Goal: Task Accomplishment & Management: Use online tool/utility

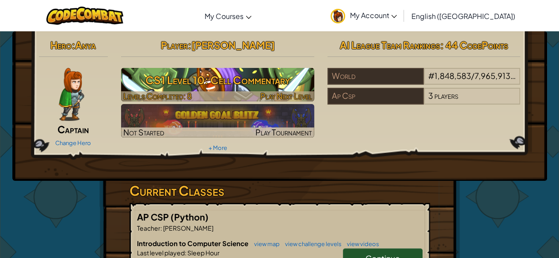
click at [287, 86] on h3 "CS1 Level 10: Cell Commentary" at bounding box center [217, 80] width 193 height 20
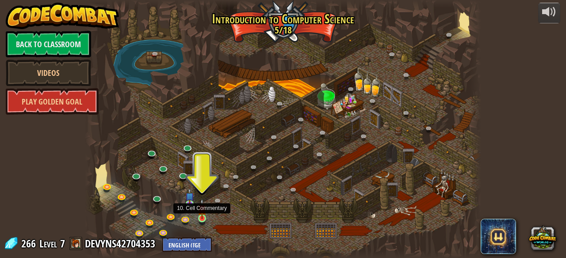
click at [202, 213] on img at bounding box center [202, 209] width 9 height 20
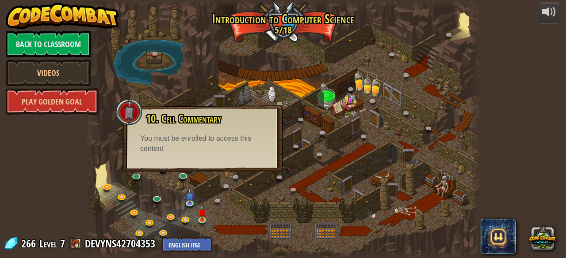
click at [275, 198] on div at bounding box center [282, 129] width 395 height 258
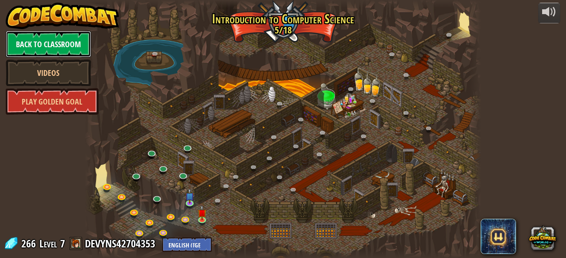
click at [85, 50] on link "Back to Classroom" at bounding box center [48, 44] width 85 height 27
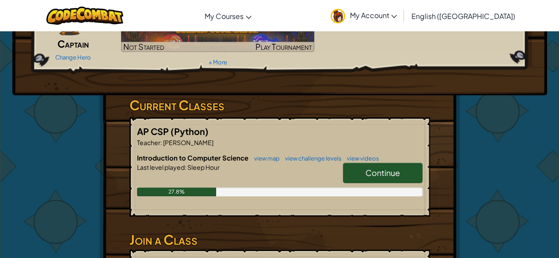
scroll to position [84, 0]
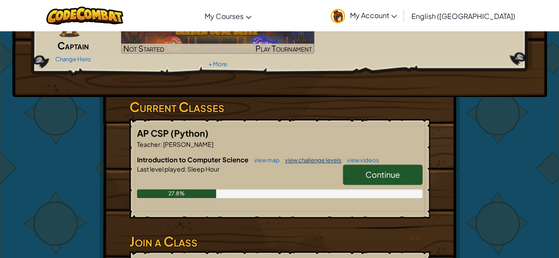
click at [308, 159] on link "view challenge levels" at bounding box center [311, 160] width 61 height 7
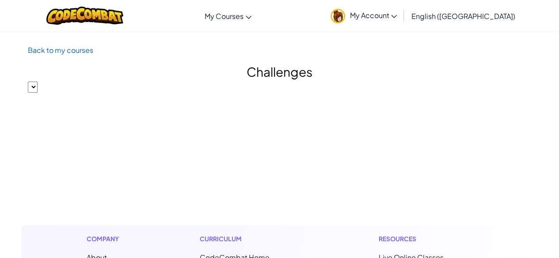
select select "560f1a9f22961295f9427742"
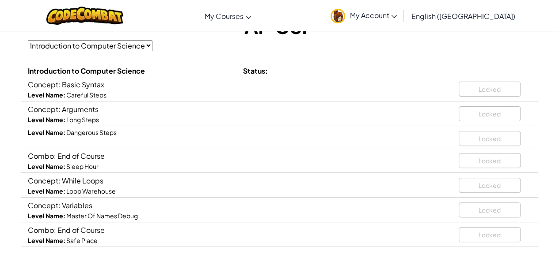
scroll to position [67, 0]
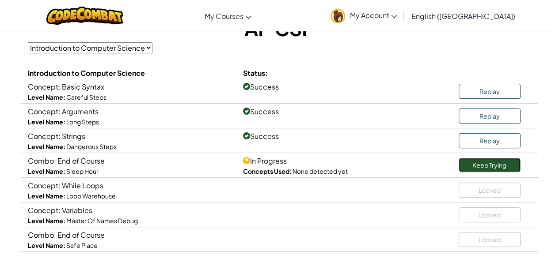
click at [487, 166] on link "Keep Trying" at bounding box center [490, 165] width 62 height 14
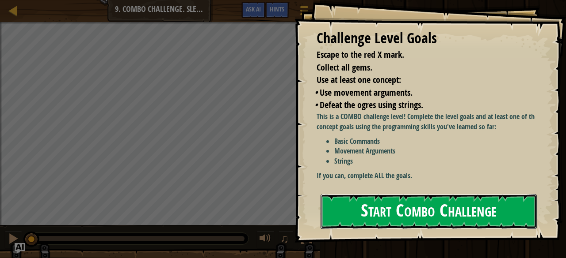
click at [407, 194] on button "Start Combo Challenge" at bounding box center [428, 211] width 216 height 35
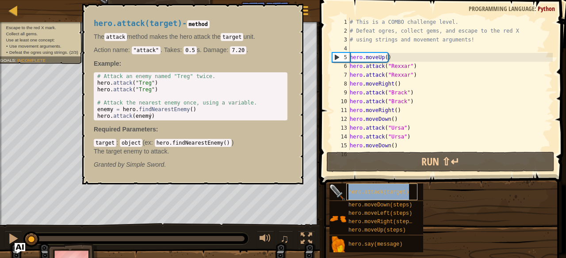
click at [395, 188] on div "hero.attack(target)" at bounding box center [381, 192] width 71 height 17
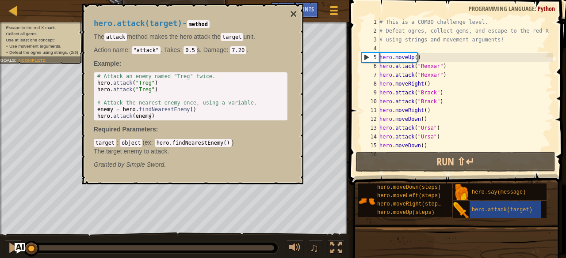
click at [432, 120] on div "# This is a COMBO challenge level. # Defeat [PERSON_NAME], collect gems, and es…" at bounding box center [479, 93] width 205 height 150
type textarea "hero.moveDown()"
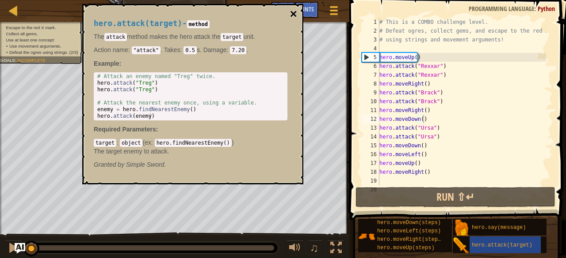
click at [293, 14] on button "×" at bounding box center [293, 14] width 7 height 12
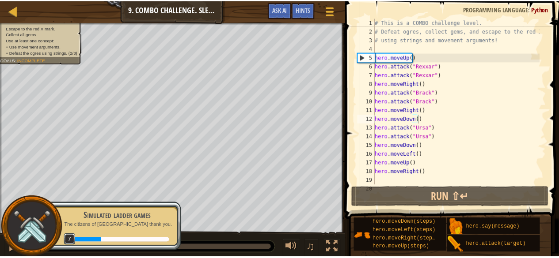
scroll to position [9, 0]
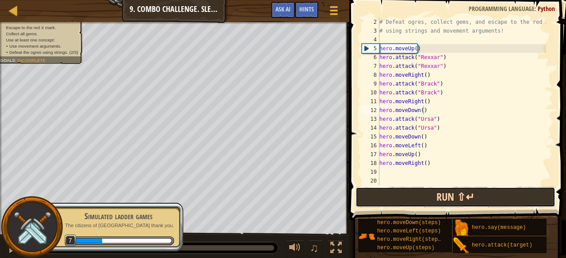
click at [443, 203] on button "Run ⇧↵" at bounding box center [455, 197] width 200 height 20
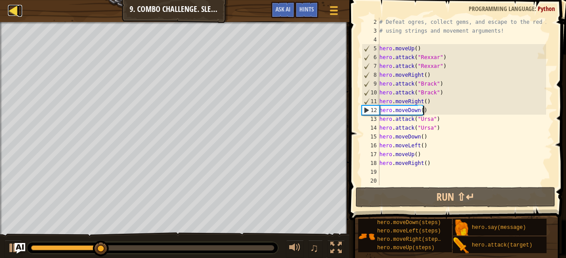
click at [17, 13] on div at bounding box center [13, 10] width 11 height 11
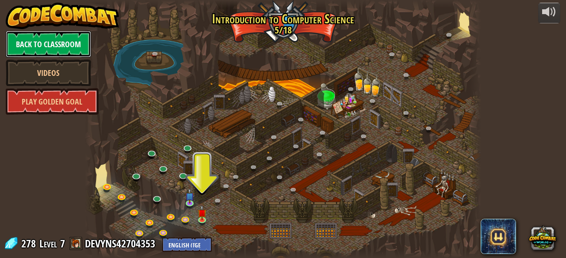
click at [58, 43] on link "Back to Classroom" at bounding box center [48, 44] width 85 height 27
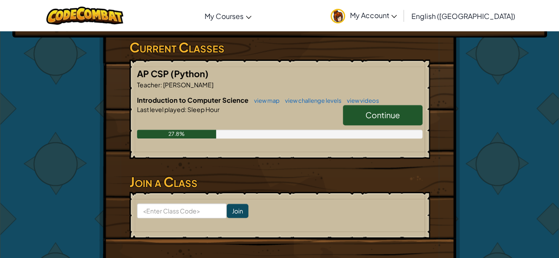
scroll to position [140, 0]
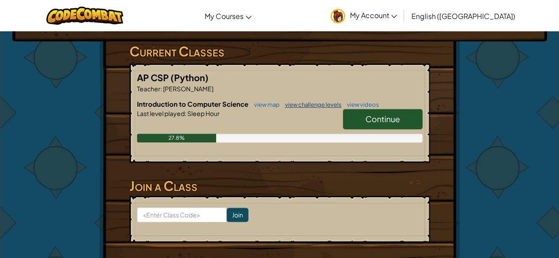
click at [318, 103] on link "view challenge levels" at bounding box center [311, 104] width 61 height 7
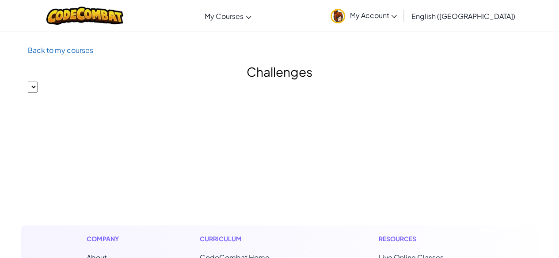
select select "560f1a9f22961295f9427742"
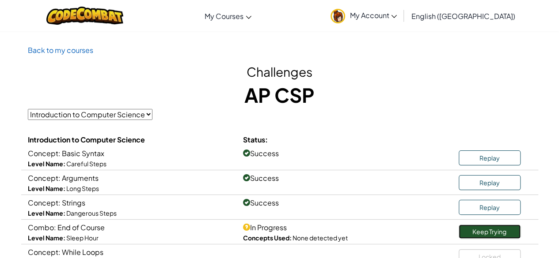
click at [479, 234] on link "Keep Trying" at bounding box center [490, 232] width 62 height 14
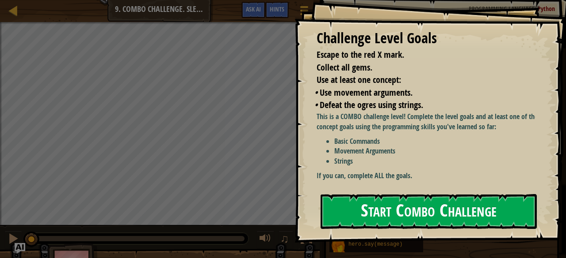
click at [395, 194] on button "Start Combo Challenge" at bounding box center [428, 211] width 216 height 35
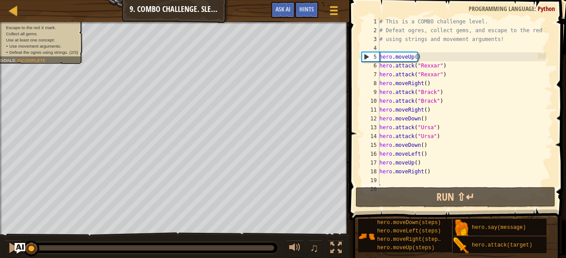
scroll to position [9, 0]
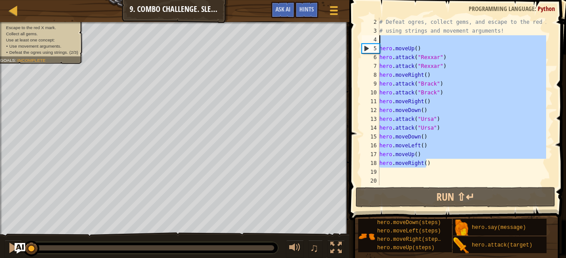
drag, startPoint x: 432, startPoint y: 164, endPoint x: 375, endPoint y: 41, distance: 135.6
click at [375, 41] on div "2 3 4 5 6 7 8 9 10 11 12 13 14 15 16 17 18 19 20 # Defeat [PERSON_NAME], collec…" at bounding box center [456, 102] width 193 height 168
type textarea "hero.moveUp()"
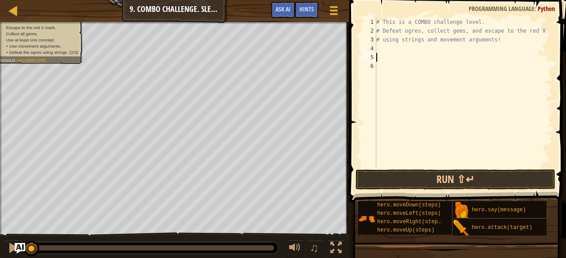
click at [389, 54] on div "# This is a COMBO challenge level. # Defeat [PERSON_NAME], collect gems, and es…" at bounding box center [463, 102] width 178 height 168
type textarea "h"
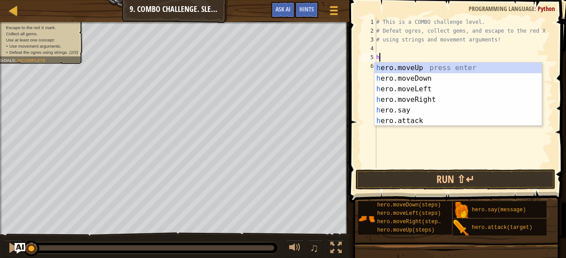
scroll to position [4, 0]
click at [393, 77] on div "h ero.moveUp press enter h ero.moveDown press enter h ero.moveLeft press enter …" at bounding box center [457, 105] width 167 height 85
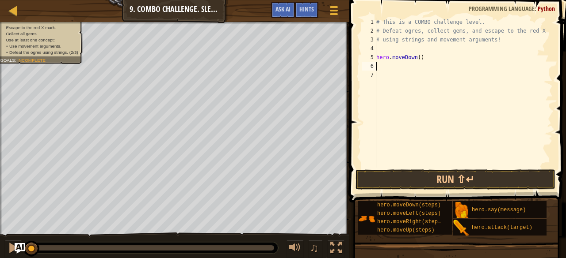
type textarea "h"
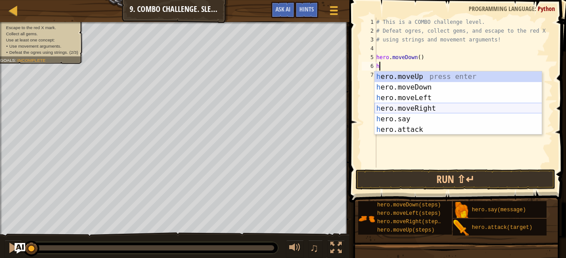
click at [404, 109] on div "h ero.moveUp press enter h ero.moveDown press enter h ero.moveLeft press enter …" at bounding box center [457, 114] width 167 height 85
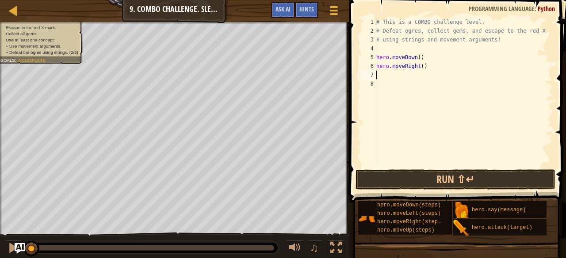
type textarea "h"
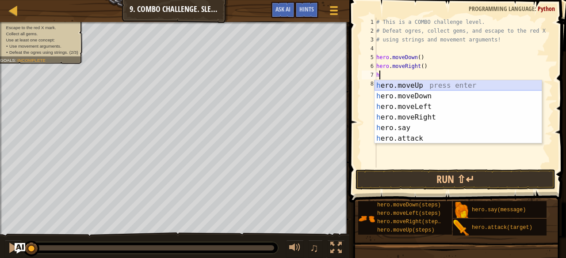
click at [385, 84] on div "h ero.moveUp press enter h ero.moveDown press enter h ero.moveLeft press enter …" at bounding box center [457, 122] width 167 height 85
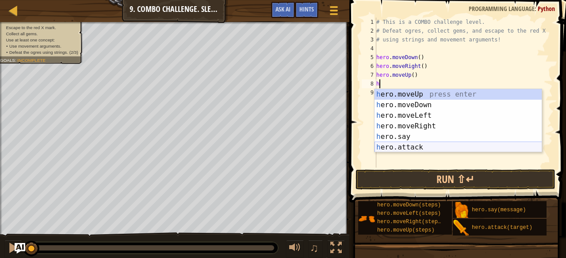
click at [407, 147] on div "h ero.moveUp press enter h ero.moveDown press enter h ero.moveLeft press enter …" at bounding box center [457, 131] width 167 height 85
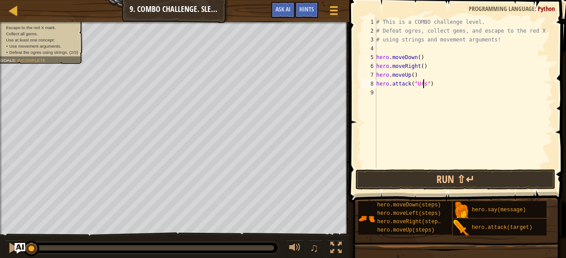
type textarea "hero.attack("Ursa")"
drag, startPoint x: 442, startPoint y: 88, endPoint x: 372, endPoint y: 84, distance: 70.0
click at [372, 84] on div "hero.attack("Ursa") 1 2 3 4 5 6 7 8 9 # This is a COMBO challenge level. # Defe…" at bounding box center [456, 93] width 193 height 150
click at [383, 92] on div "# This is a COMBO challenge level. # Defeat [PERSON_NAME], collect gems, and es…" at bounding box center [463, 102] width 178 height 168
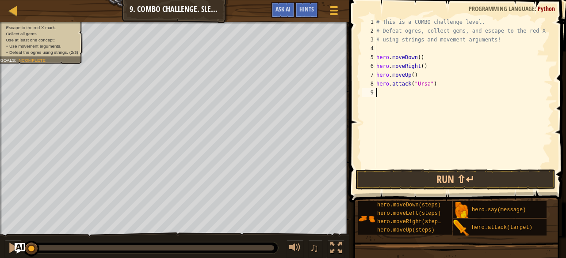
scroll to position [4, 0]
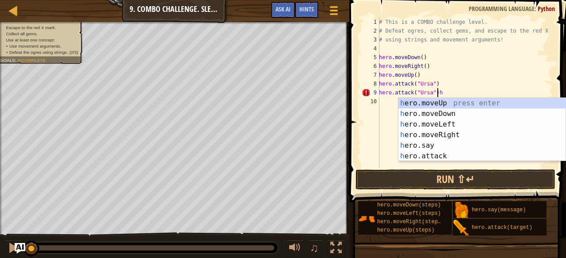
type textarea "hero.attack("Ursa")"
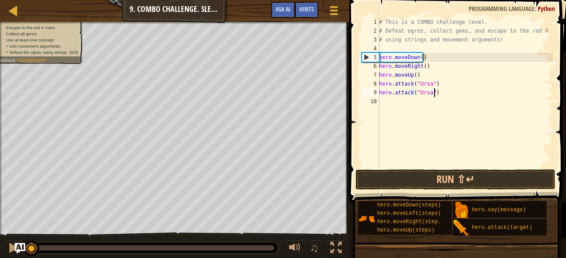
click at [389, 100] on div "# This is a COMBO challenge level. # Defeat [PERSON_NAME], collect gems, and es…" at bounding box center [464, 102] width 175 height 168
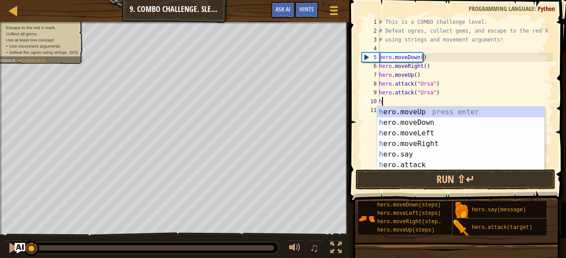
type textarea "he"
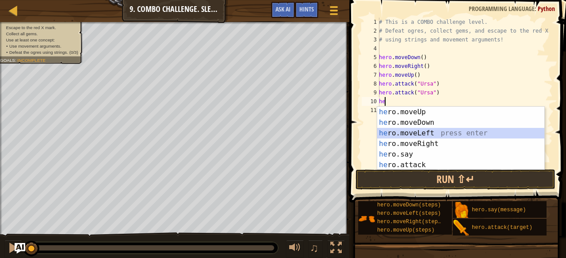
click at [411, 134] on div "he ro.moveUp press enter he ro.moveDown press enter he ro.moveLeft press enter …" at bounding box center [460, 149] width 167 height 85
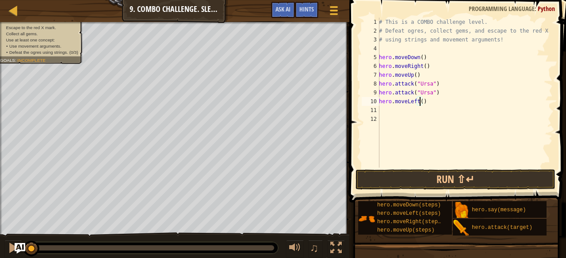
click at [421, 103] on div "# This is a COMBO challenge level. # Defeat [PERSON_NAME], collect gems, and es…" at bounding box center [464, 102] width 175 height 168
click at [421, 69] on div "# This is a COMBO challenge level. # Defeat [PERSON_NAME], collect gems, and es…" at bounding box center [464, 102] width 175 height 168
click at [425, 69] on div "# This is a COMBO challenge level. # Defeat [PERSON_NAME], collect gems, and es…" at bounding box center [464, 102] width 175 height 168
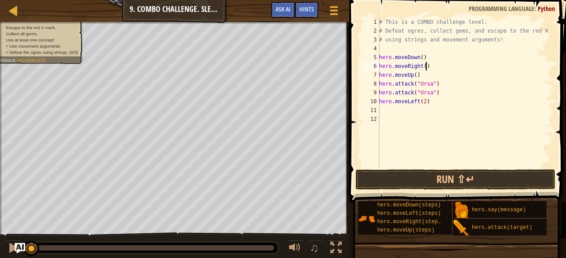
click at [422, 67] on div "# This is a COMBO challenge level. # Defeat [PERSON_NAME], collect gems, and es…" at bounding box center [464, 102] width 175 height 168
type textarea "hero.moveRight(2)"
click at [396, 110] on div "# This is a COMBO challenge level. # Defeat [PERSON_NAME], collect gems, and es…" at bounding box center [464, 102] width 175 height 168
type textarea "h"
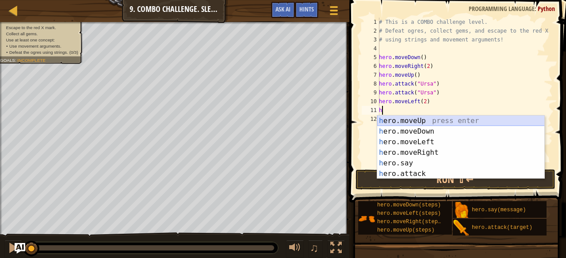
click at [415, 121] on div "h ero.moveUp press enter h ero.moveDown press enter h ero.moveLeft press enter …" at bounding box center [460, 158] width 167 height 85
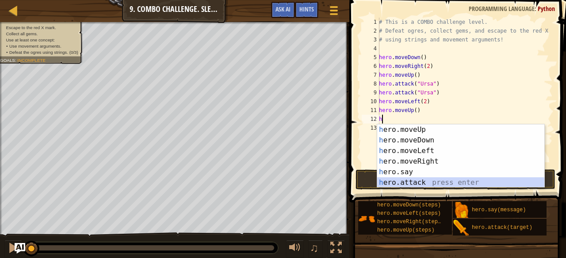
click at [417, 182] on div "h ero.moveUp press enter h ero.moveDown press enter h ero.moveLeft press enter …" at bounding box center [460, 167] width 167 height 85
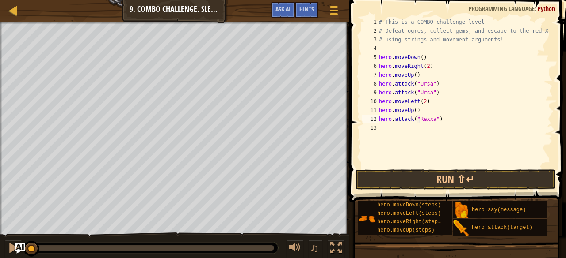
scroll to position [4, 4]
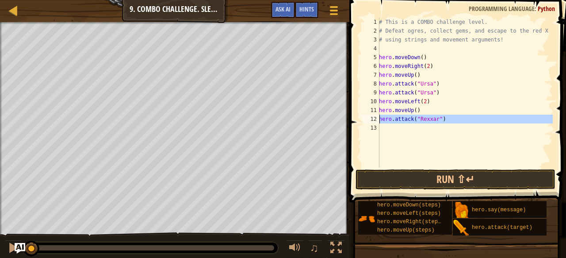
drag, startPoint x: 448, startPoint y: 125, endPoint x: 373, endPoint y: 121, distance: 74.8
click at [373, 121] on div "hero.attack("Rexxar") 1 2 3 4 5 6 7 8 9 10 11 12 13 # This is a COMBO challenge…" at bounding box center [456, 93] width 193 height 150
type textarea "hero.attack("Rexxar")"
click at [384, 132] on div "# This is a COMBO challenge level. # Defeat [PERSON_NAME], collect gems, and es…" at bounding box center [464, 93] width 175 height 150
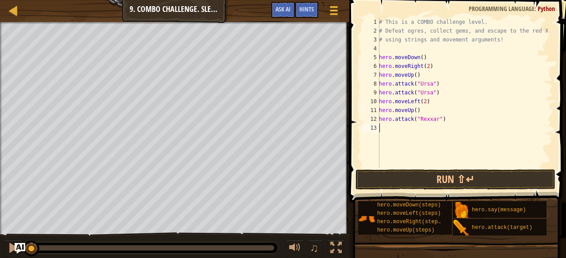
paste textarea "h"
type textarea "h"
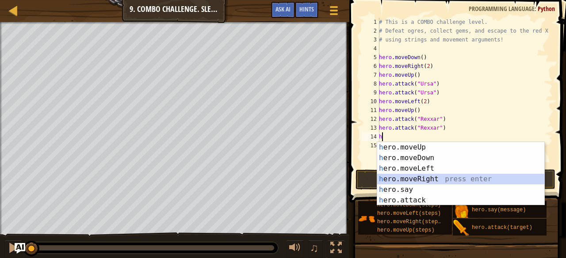
click at [427, 182] on div "h ero.moveUp press enter h ero.moveDown press enter h ero.moveLeft press enter …" at bounding box center [460, 184] width 167 height 85
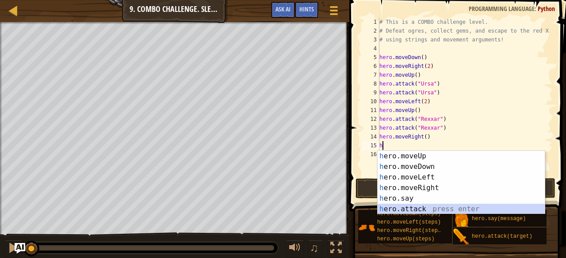
click at [413, 206] on div "h ero.moveUp press enter h ero.moveDown press enter h ero.moveLeft press enter …" at bounding box center [460, 193] width 167 height 85
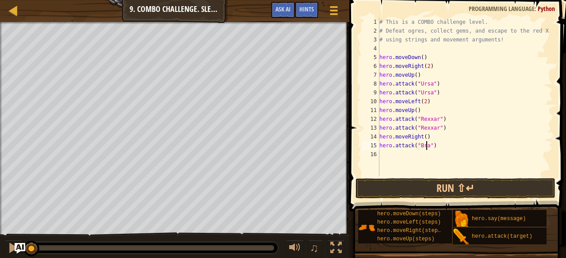
type textarea "hero.attack("Brack")"
click at [396, 160] on div "# This is a COMBO challenge level. # Defeat [PERSON_NAME], collect gems, and es…" at bounding box center [464, 106] width 175 height 177
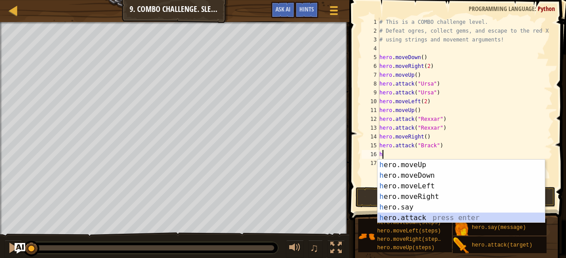
click at [406, 216] on div "h ero.moveUp press enter h ero.moveDown press enter h ero.moveLeft press enter …" at bounding box center [460, 202] width 167 height 85
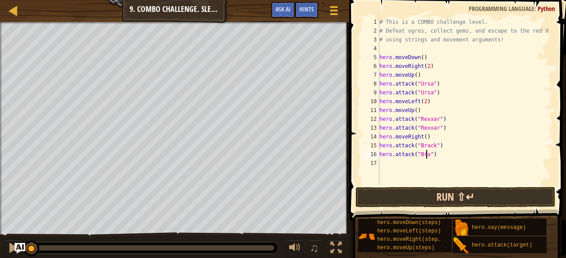
type textarea "hero.attack("Brack")"
click at [403, 171] on div "# This is a COMBO challenge level. # Defeat [PERSON_NAME], collect gems, and es…" at bounding box center [464, 111] width 175 height 186
type textarea "h"
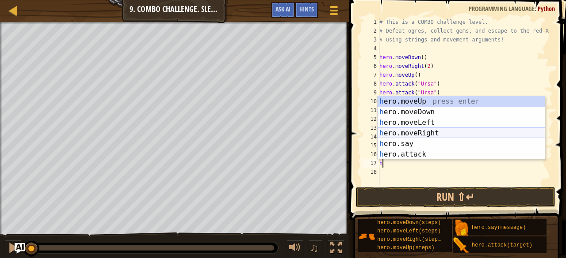
click at [417, 136] on div "h ero.moveUp press enter h ero.moveDown press enter h ero.moveLeft press enter …" at bounding box center [460, 138] width 167 height 85
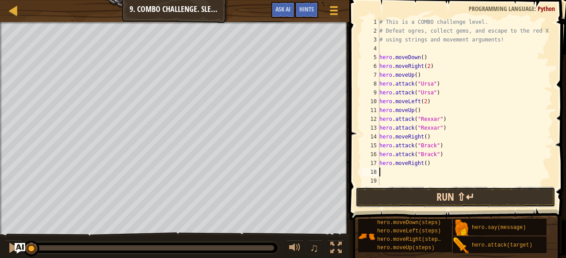
click at [425, 198] on button "Run ⇧↵" at bounding box center [455, 197] width 200 height 20
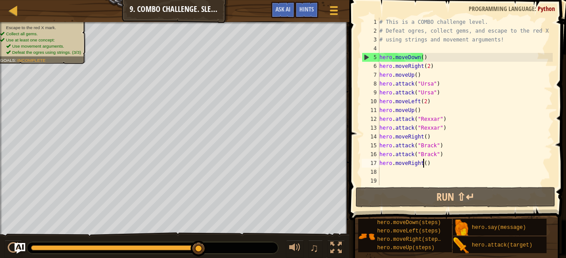
click at [422, 165] on div "# This is a COMBO challenge level. # Defeat [PERSON_NAME], collect gems, and es…" at bounding box center [464, 111] width 175 height 186
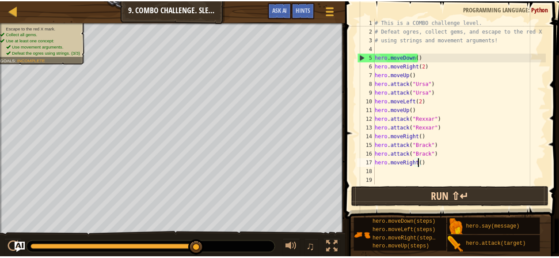
scroll to position [4, 4]
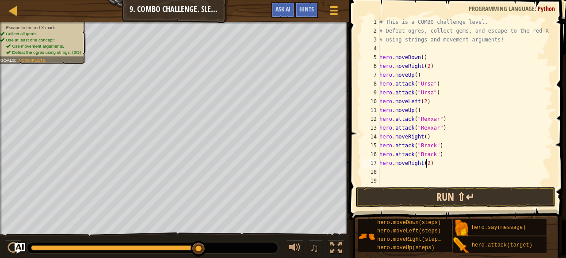
type textarea "hero.moveRight(2)"
click at [427, 196] on button "Run ⇧↵" at bounding box center [455, 197] width 200 height 20
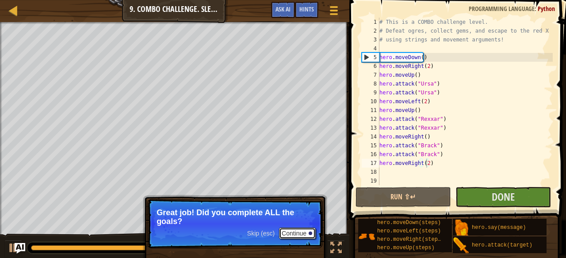
click at [293, 233] on button "Continue" at bounding box center [297, 233] width 37 height 11
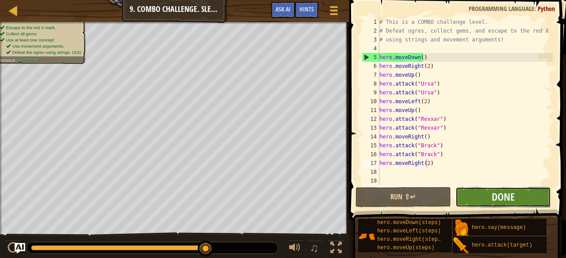
click at [483, 195] on button "Done" at bounding box center [502, 197] width 95 height 20
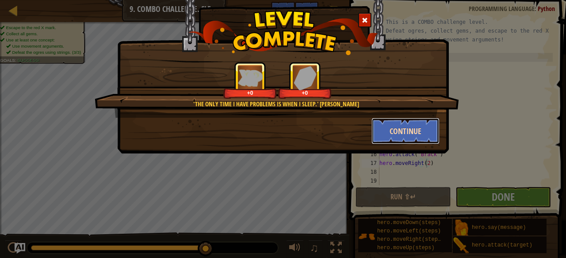
click at [386, 131] on button "Continue" at bounding box center [405, 131] width 68 height 27
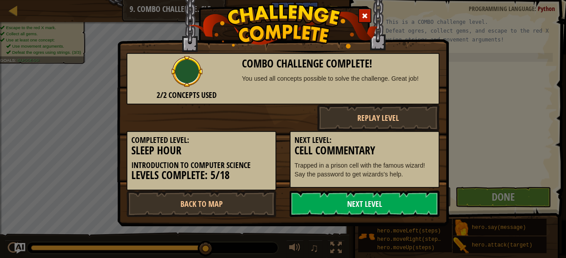
click at [352, 210] on link "Next Level" at bounding box center [364, 204] width 150 height 27
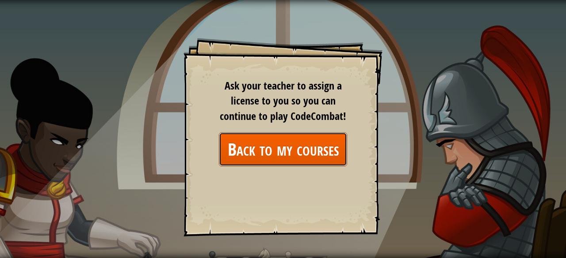
click at [308, 152] on link "Back to my courses" at bounding box center [283, 150] width 128 height 34
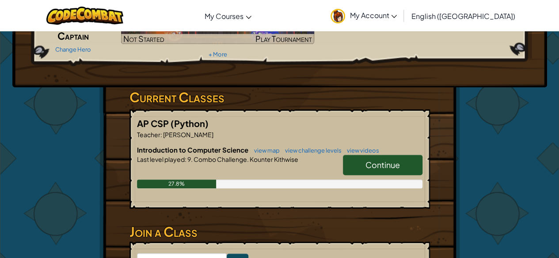
scroll to position [94, 0]
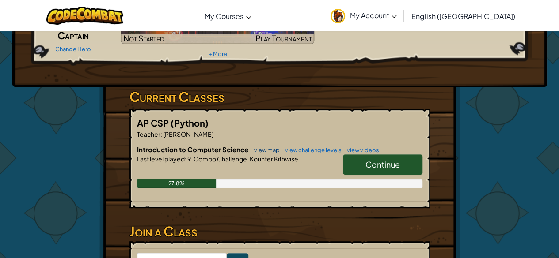
click at [272, 151] on link "view map" at bounding box center [265, 150] width 30 height 7
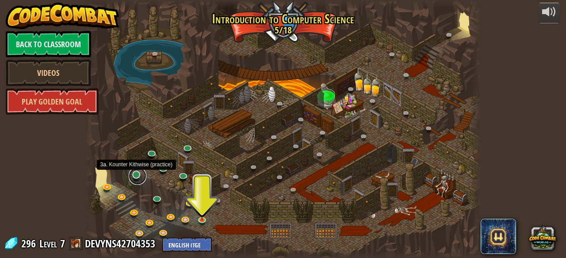
click at [138, 175] on link at bounding box center [138, 176] width 18 height 18
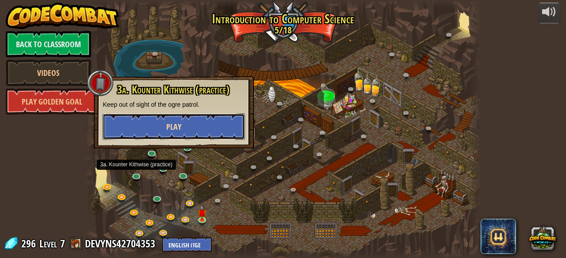
click at [166, 130] on button "Play" at bounding box center [174, 127] width 142 height 27
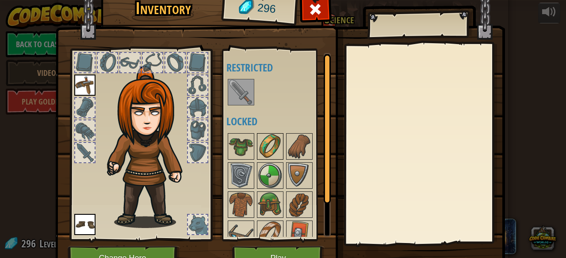
scroll to position [38, 0]
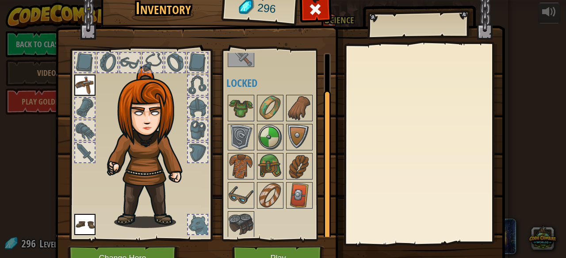
click at [232, 58] on img at bounding box center [240, 54] width 25 height 25
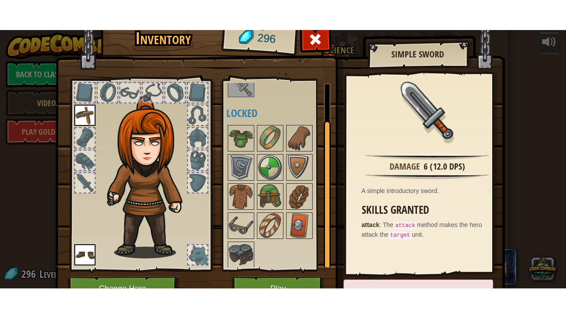
scroll to position [46, 0]
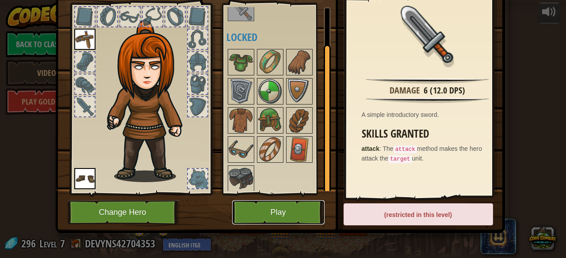
click at [262, 211] on button "Play" at bounding box center [278, 213] width 92 height 24
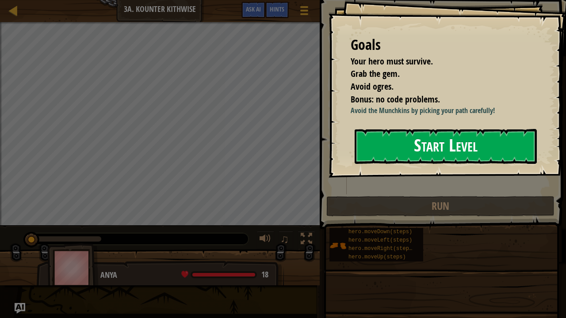
click at [400, 164] on button "Start Level" at bounding box center [445, 146] width 182 height 35
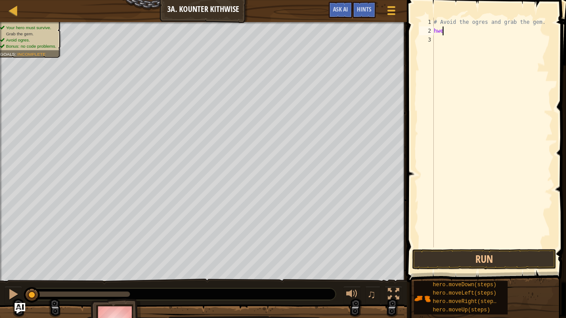
scroll to position [4, 0]
type textarea "he"
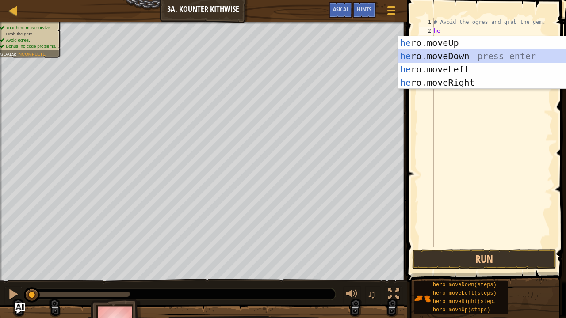
click at [427, 60] on div "he ro.moveUp press enter he ro.moveDown press enter he ro.moveLeft press enter …" at bounding box center [481, 76] width 167 height 80
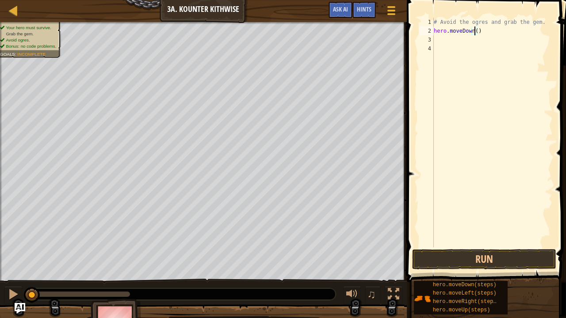
click at [474, 33] on div "# Avoid the ogres and grab the gem. hero . moveDown ( )" at bounding box center [492, 141] width 121 height 247
type textarea "hero.moveDown(2)"
click at [470, 40] on div "# Avoid the ogres and grab the gem. hero . moveDown ( 2 )" at bounding box center [492, 141] width 121 height 247
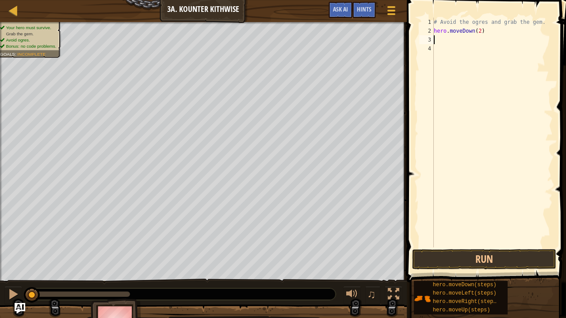
type textarea "h"
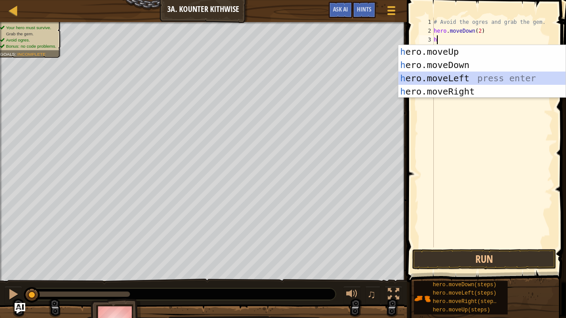
click at [448, 76] on div "h ero.moveUp press enter h ero.moveDown press enter h ero.moveLeft press enter …" at bounding box center [481, 85] width 167 height 80
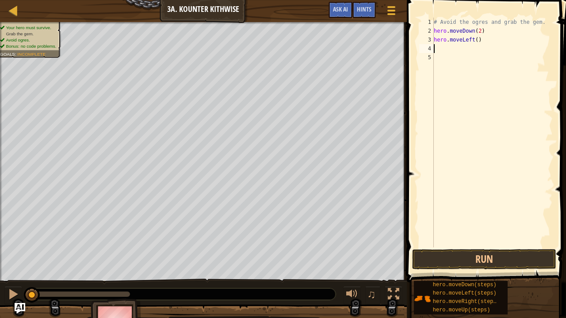
click at [474, 42] on div "# Avoid the ogres and grab the gem. hero . moveDown ( 2 ) hero . moveLeft ( )" at bounding box center [492, 141] width 121 height 247
type textarea "hero.moveLeft(1)"
click at [451, 50] on div "# Avoid the ogres and grab the gem. hero . moveDown ( 2 ) hero . moveLeft ( 1 )" at bounding box center [492, 141] width 121 height 247
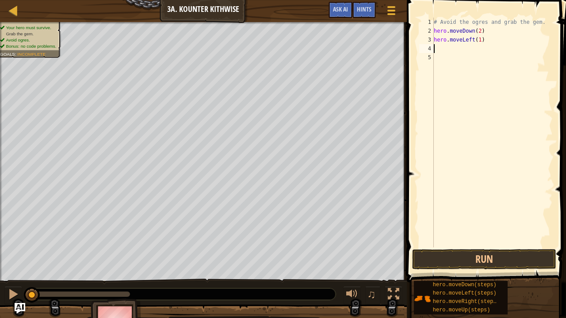
type textarea "h"
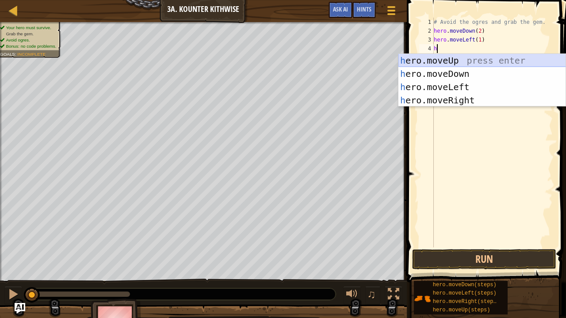
click at [452, 64] on div "h ero.moveUp press enter h ero.moveDown press enter h ero.moveLeft press enter …" at bounding box center [481, 94] width 167 height 80
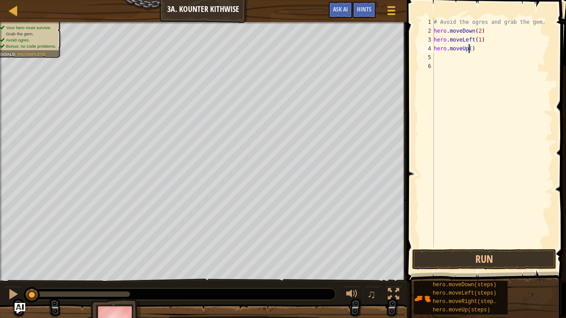
click at [469, 51] on div "# Avoid the ogres and grab the gem. hero . moveDown ( 2 ) hero . moveLeft ( 1 )…" at bounding box center [492, 141] width 121 height 247
type textarea "hero.moveUp(1)"
click at [451, 59] on div "# Avoid the ogres and grab the gem. hero . moveDown ( 2 ) hero . moveLeft ( 1 )…" at bounding box center [492, 141] width 121 height 247
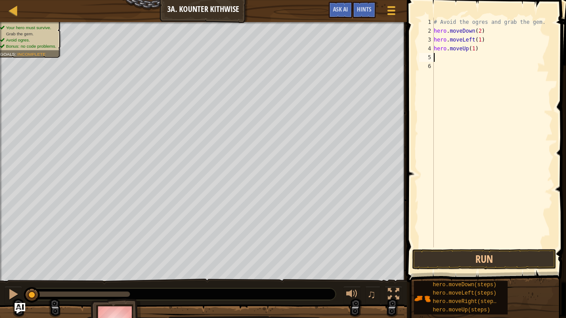
type textarea "h"
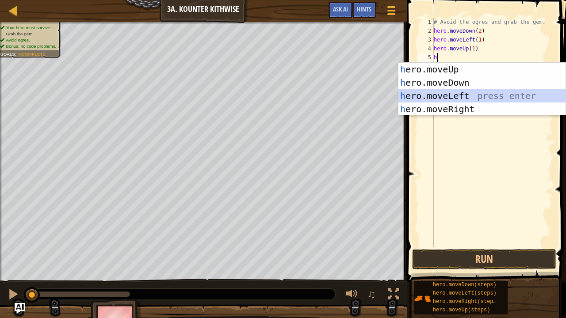
click at [481, 95] on div "h ero.moveUp press enter h ero.moveDown press enter h ero.moveLeft press enter …" at bounding box center [481, 103] width 167 height 80
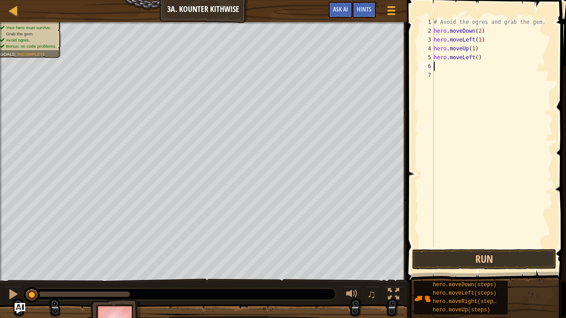
click at [474, 57] on div "# Avoid the ogres and grab the gem. hero . moveDown ( 2 ) hero . moveLeft ( 1 )…" at bounding box center [492, 141] width 121 height 247
click at [464, 257] on button "Run" at bounding box center [484, 259] width 144 height 20
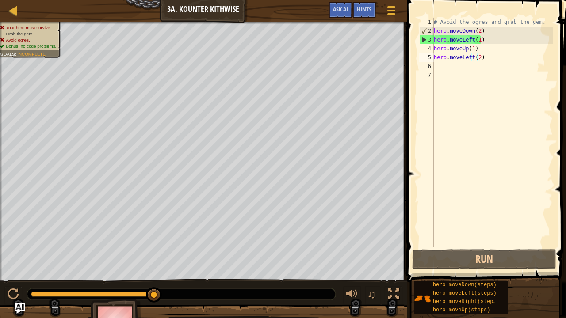
click at [471, 41] on div "# Avoid the ogres and grab the gem. hero . moveDown ( 2 ) hero . moveLeft ( 1 )…" at bounding box center [492, 141] width 121 height 247
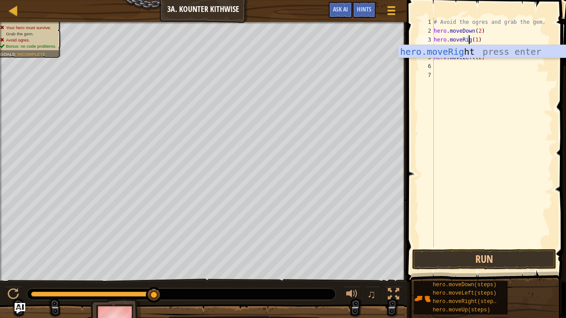
type textarea "hero.moveRight(1)"
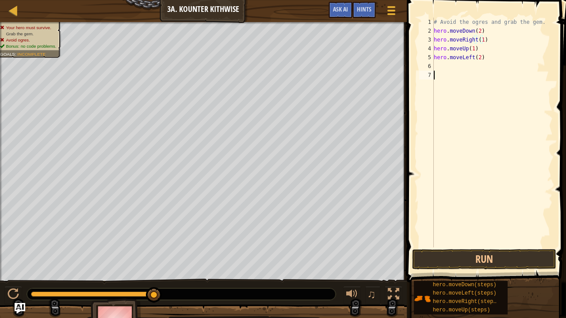
click at [477, 96] on div "# Avoid the ogres and grab the gem. hero . moveDown ( 2 ) hero . moveRight ( 1 …" at bounding box center [492, 141] width 121 height 247
click at [471, 58] on div "# Avoid the ogres and grab the gem. hero . moveDown ( 2 ) hero . moveRight ( 1 …" at bounding box center [492, 141] width 121 height 247
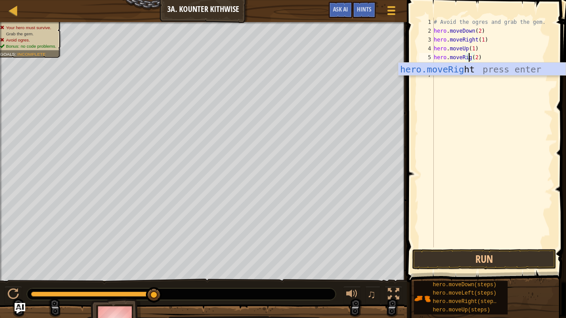
scroll to position [4, 3]
type textarea "hero.moveRight(2)"
click at [473, 256] on button "Run" at bounding box center [484, 259] width 144 height 20
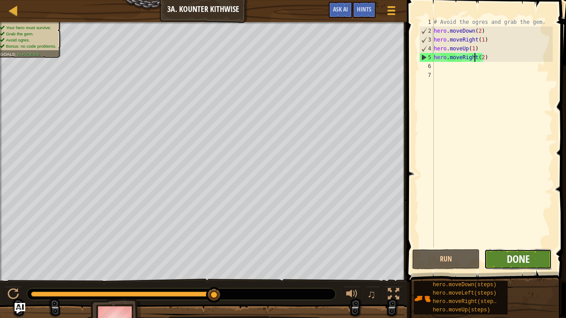
click at [517, 257] on span "Done" at bounding box center [517, 259] width 23 height 14
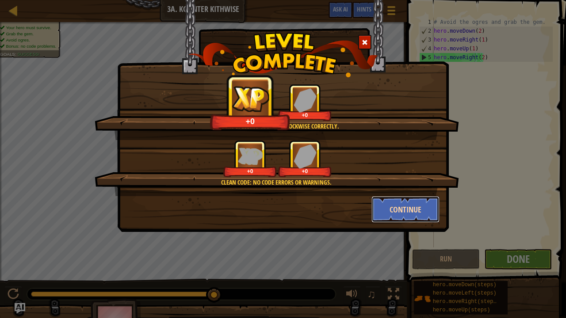
click at [384, 204] on button "Continue" at bounding box center [405, 209] width 68 height 27
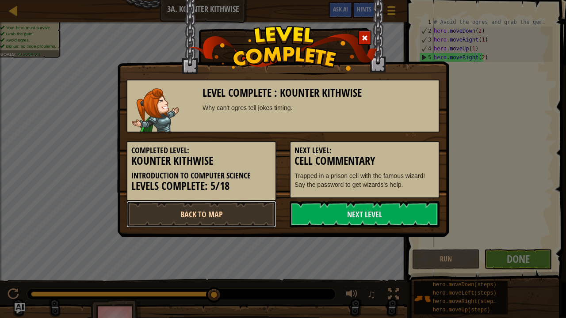
click at [256, 212] on link "Back to Map" at bounding box center [201, 214] width 150 height 27
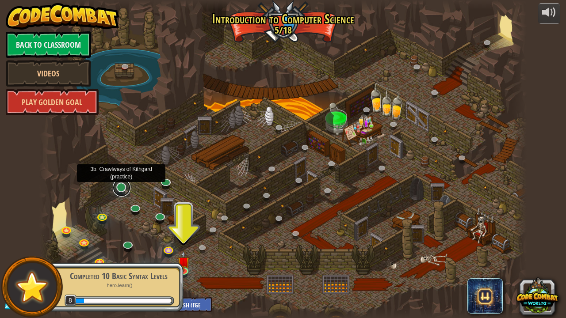
click at [122, 185] on link at bounding box center [122, 188] width 18 height 18
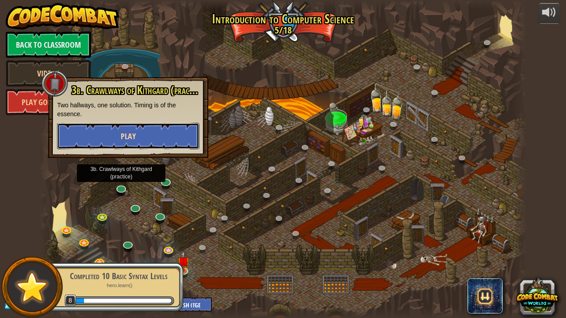
click at [140, 138] on button "Play" at bounding box center [128, 136] width 142 height 27
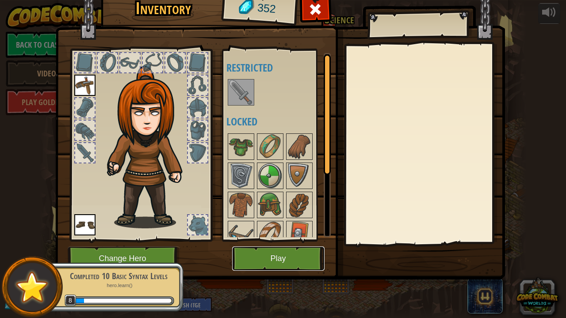
click at [272, 255] on button "Play" at bounding box center [278, 259] width 92 height 24
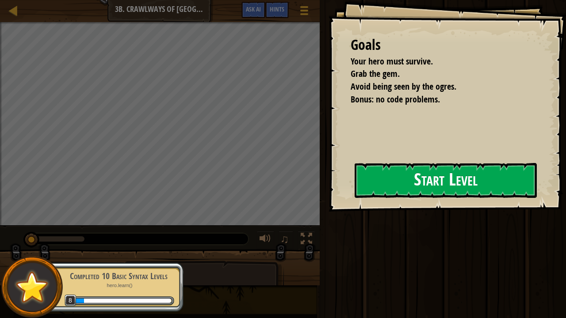
click at [398, 175] on button "Start Level" at bounding box center [445, 180] width 182 height 35
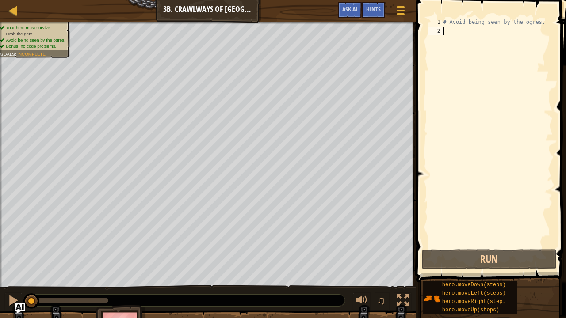
click at [459, 37] on div "# Avoid being seen by the ogres." at bounding box center [496, 141] width 111 height 247
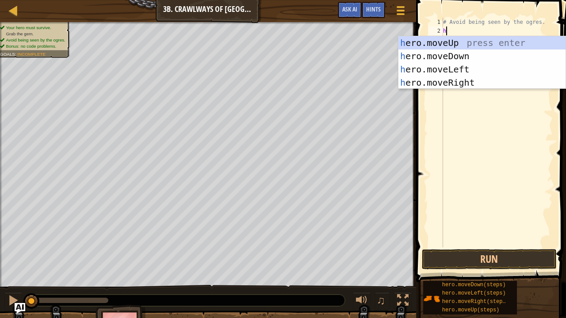
scroll to position [4, 0]
type textarea "he"
click at [460, 84] on div "he ro.moveUp press enter he ro.moveDown press enter he ro.moveLeft press enter …" at bounding box center [481, 76] width 167 height 80
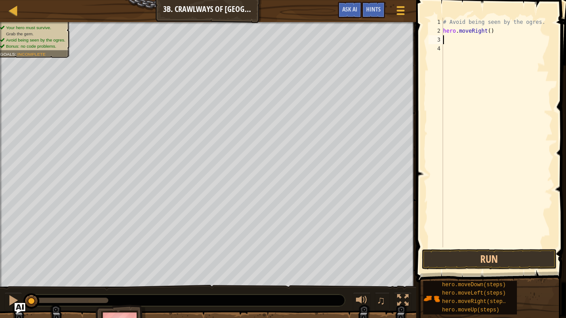
click at [487, 31] on div "# Avoid being seen by the ogres. hero . moveRight ( )" at bounding box center [496, 141] width 111 height 247
click at [489, 258] on button "Run" at bounding box center [489, 259] width 135 height 20
type textarea "hero.moveRight(1)"
click at [452, 38] on div "# Avoid being seen by the ogres. hero . moveRight ( 1 )" at bounding box center [496, 141] width 111 height 247
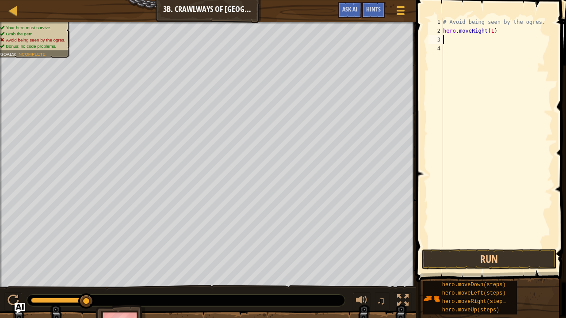
scroll to position [4, 0]
type textarea "h"
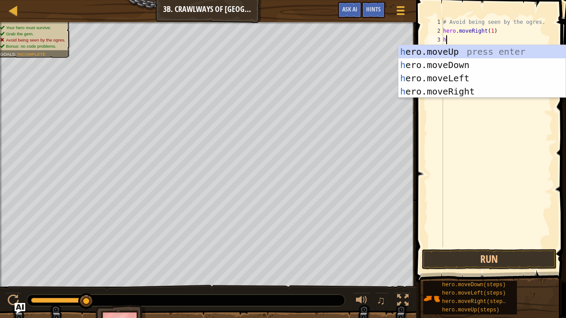
click at [462, 148] on div "# Avoid being seen by the ogres. hero . moveRight ( 1 ) h" at bounding box center [496, 141] width 111 height 247
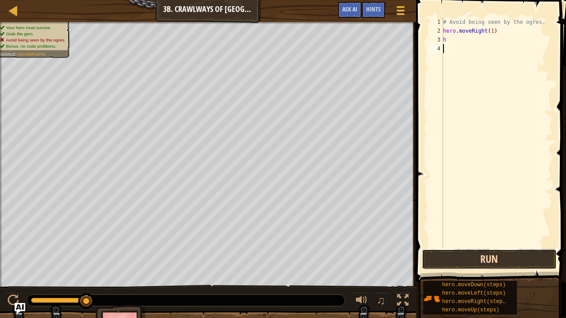
click at [486, 255] on button "Run" at bounding box center [489, 259] width 135 height 20
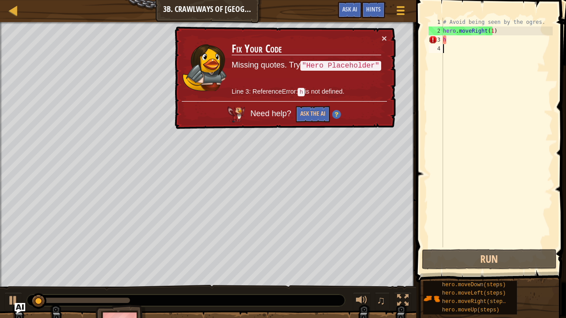
click at [457, 39] on div "# Avoid being seen by the ogres. hero . moveRight ( 1 ) h" at bounding box center [496, 141] width 111 height 247
type textarea "h"
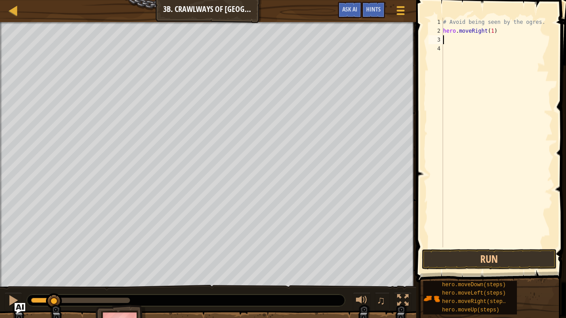
click at [456, 42] on div "# Avoid being seen by the ogres. hero . moveRight ( 1 )" at bounding box center [496, 141] width 111 height 247
click at [467, 42] on div "# Avoid being seen by the ogres. hero . moveRight ( 1 ) hero placholder" at bounding box center [496, 141] width 111 height 247
click at [469, 39] on div "# Avoid being seen by the ogres. hero . moveRight ( 1 ) hero placholder" at bounding box center [496, 141] width 111 height 247
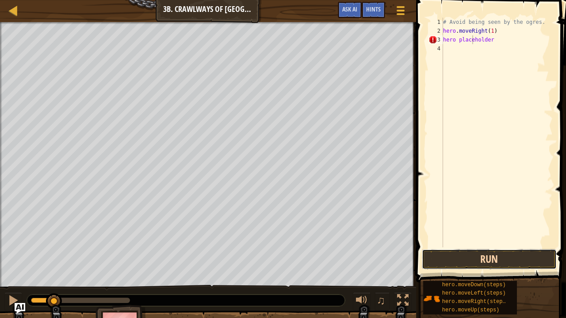
click at [485, 258] on button "Run" at bounding box center [489, 259] width 135 height 20
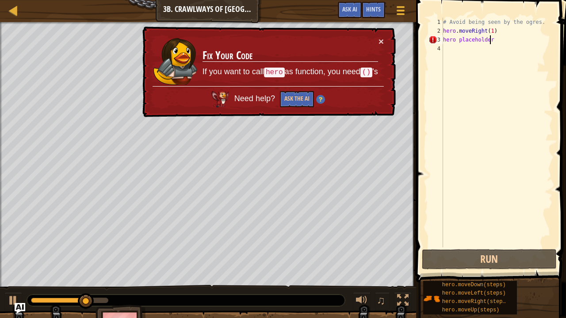
click at [495, 42] on div "# Avoid being seen by the ogres. hero . moveRight ( 1 ) hero placeholder" at bounding box center [496, 141] width 111 height 247
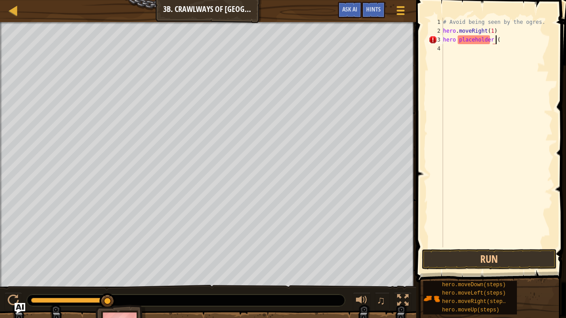
scroll to position [4, 4]
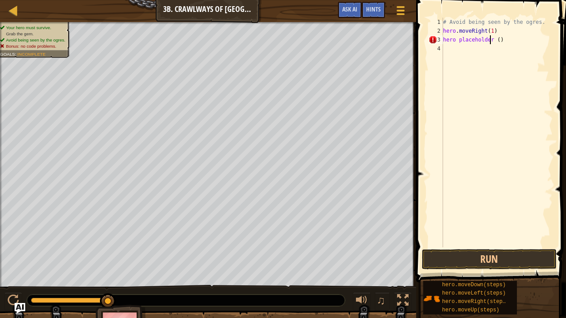
click at [490, 42] on div "# Avoid being seen by the ogres. hero . moveRight ( 1 ) hero placeholder ( )" at bounding box center [496, 141] width 111 height 247
click at [490, 42] on div "# Avoid being seen by the ogres. hero . moveRight ( 1 ) hero placeholde ( )" at bounding box center [496, 141] width 111 height 247
click at [457, 42] on div "# Avoid being seen by the ogres. hero . moveRight ( 1 ) hero placeholder ( )" at bounding box center [496, 141] width 111 height 247
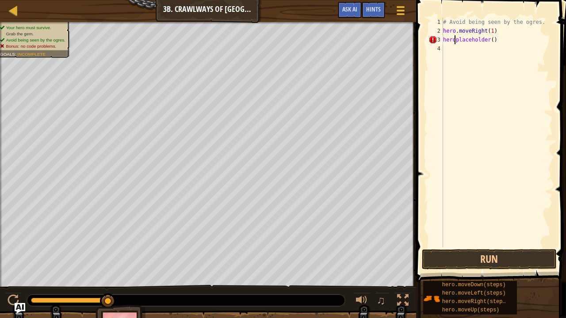
type textarea "hero.placeholder()"
click at [471, 151] on div "# Avoid being seen by the ogres. hero . moveRight ( 1 ) hero . placeholder ( )" at bounding box center [496, 141] width 111 height 247
click at [480, 258] on button "Run" at bounding box center [489, 259] width 135 height 20
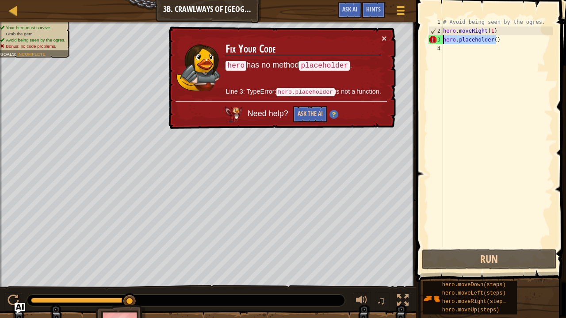
drag, startPoint x: 505, startPoint y: 43, endPoint x: 439, endPoint y: 42, distance: 65.8
click at [439, 42] on div "1 2 3 4 # Avoid being seen by the ogres. hero . moveRight ( 1 ) hero . placehol…" at bounding box center [489, 133] width 126 height 230
type textarea "hero.placeholder()"
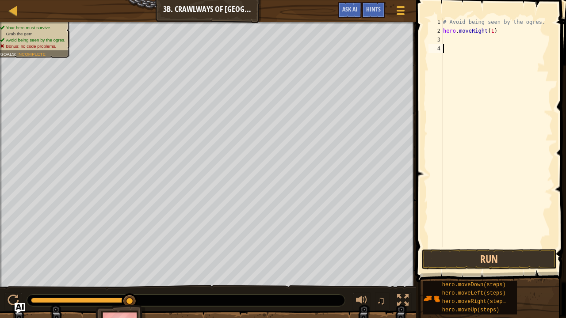
click at [484, 107] on div "# Avoid being seen by the ogres. hero . moveRight ( 1 )" at bounding box center [496, 141] width 111 height 247
click at [456, 40] on div "# Avoid being seen by the ogres. hero . moveRight ( 1 )" at bounding box center [496, 141] width 111 height 247
type textarea "h"
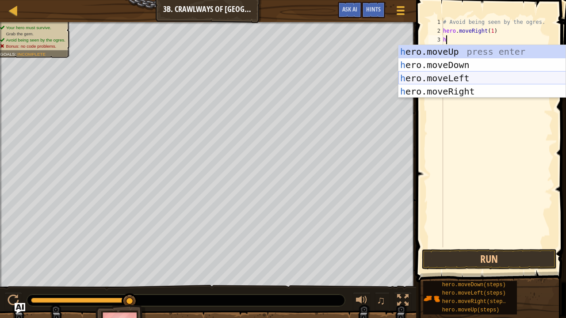
click at [457, 79] on div "h ero.moveUp press enter h ero.moveDown press enter h ero.moveLeft press enter …" at bounding box center [481, 85] width 167 height 80
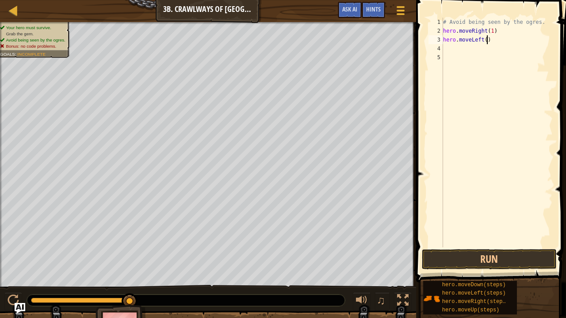
click at [486, 42] on div "# Avoid being seen by the ogres. hero . moveRight ( 1 ) hero . moveLeft ( )" at bounding box center [496, 141] width 111 height 247
click at [483, 41] on div "# Avoid being seen by the ogres. hero . moveRight ( 1 ) hero . moveLeft ( )" at bounding box center [496, 141] width 111 height 247
type textarea "hero.moveLeft(q)"
click at [452, 48] on div "# Avoid being seen by the ogres. hero . moveRight ( 1 ) hero . moveLeft ( q )" at bounding box center [496, 141] width 111 height 247
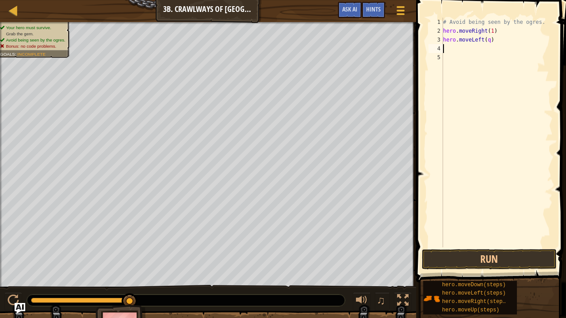
scroll to position [4, 0]
click at [487, 42] on div "# Avoid being seen by the ogres. hero . moveRight ( 1 ) hero . moveLeft ( q )" at bounding box center [496, 141] width 111 height 247
type textarea "hero.moveLeft(1)"
click at [467, 51] on div "# Avoid being seen by the ogres. hero . moveRight ( 1 ) hero . moveLeft ( 1 )" at bounding box center [496, 141] width 111 height 247
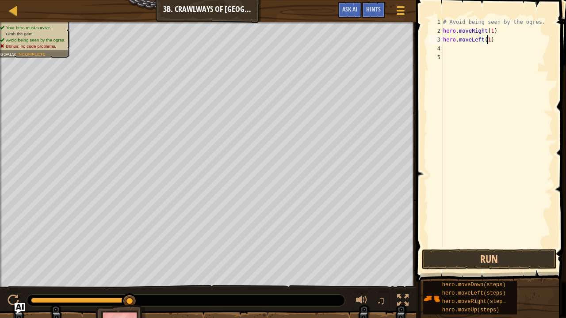
scroll to position [4, 0]
type textarea "h"
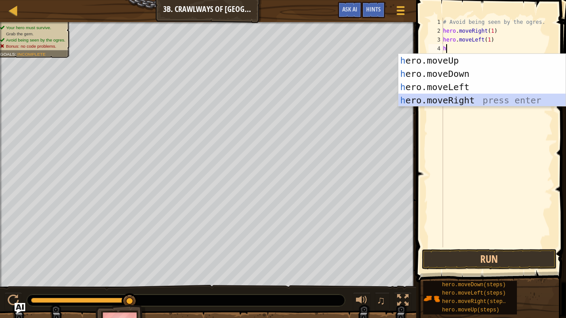
click at [466, 97] on div "h ero.moveUp press enter h ero.moveDown press enter h ero.moveLeft press enter …" at bounding box center [481, 94] width 167 height 80
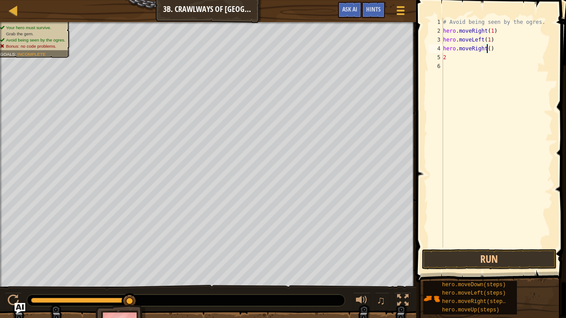
click at [488, 49] on div "# Avoid being seen by the ogres. hero . moveRight ( 1 ) hero . moveLeft ( 1 ) h…" at bounding box center [496, 141] width 111 height 247
click at [461, 58] on div "# Avoid being seen by the ogres. hero . moveRight ( 1 ) hero . moveLeft ( 1 ) h…" at bounding box center [496, 141] width 111 height 247
type textarea "2"
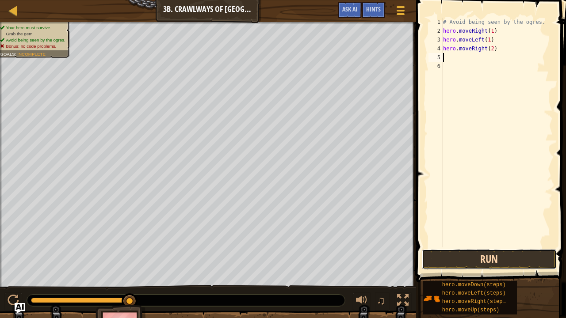
click at [475, 255] on button "Run" at bounding box center [489, 259] width 135 height 20
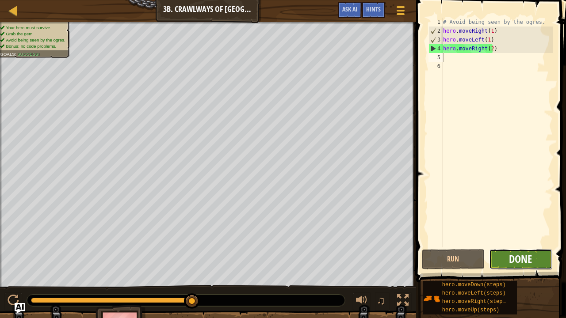
click at [528, 255] on span "Done" at bounding box center [520, 259] width 23 height 14
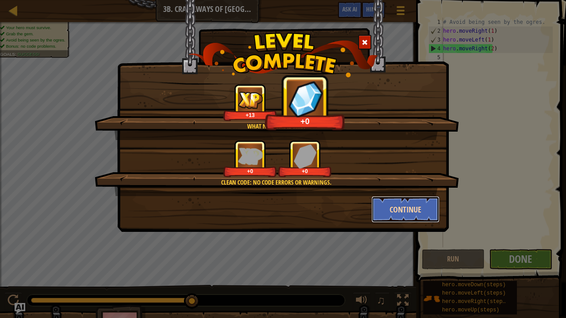
click at [400, 201] on button "Continue" at bounding box center [405, 209] width 68 height 27
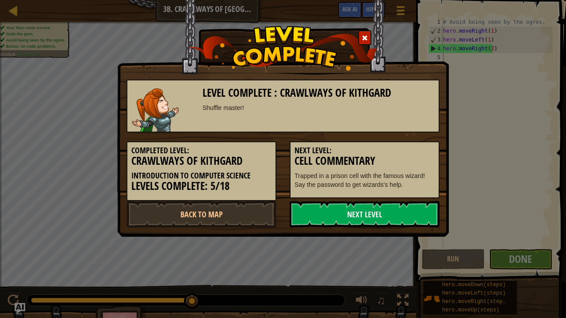
click at [366, 41] on span at bounding box center [364, 38] width 6 height 6
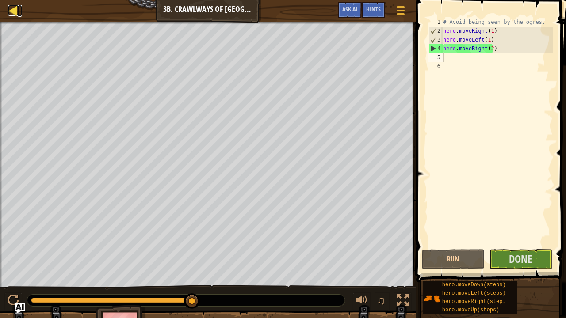
click at [17, 9] on div at bounding box center [13, 10] width 11 height 11
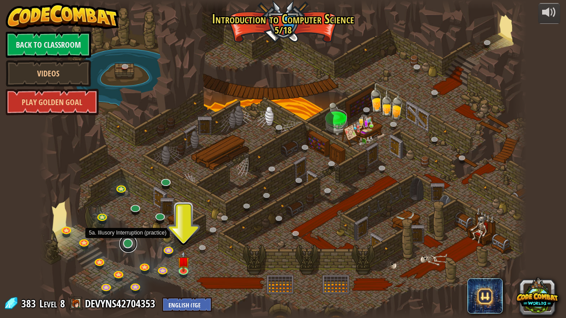
click at [130, 241] on link at bounding box center [128, 244] width 18 height 18
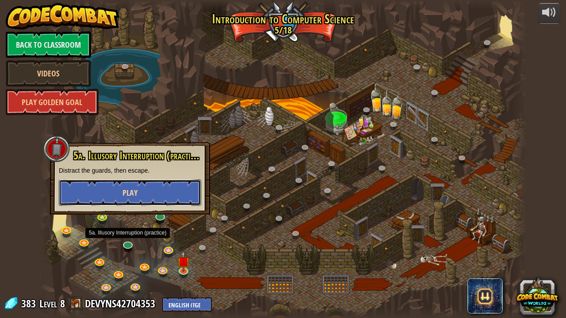
click at [137, 200] on button "Play" at bounding box center [130, 192] width 142 height 27
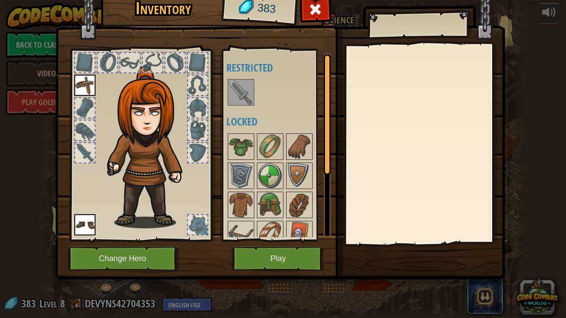
click at [239, 78] on div at bounding box center [281, 92] width 111 height 29
click at [240, 84] on img at bounding box center [240, 92] width 25 height 25
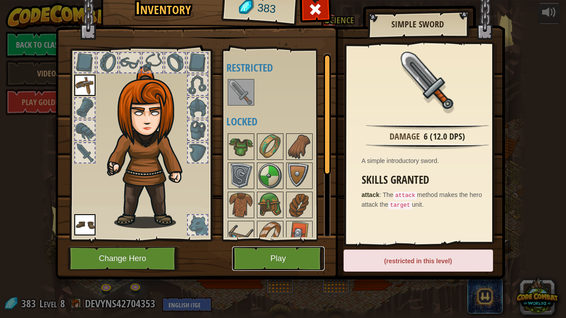
click at [285, 249] on button "Play" at bounding box center [278, 259] width 92 height 24
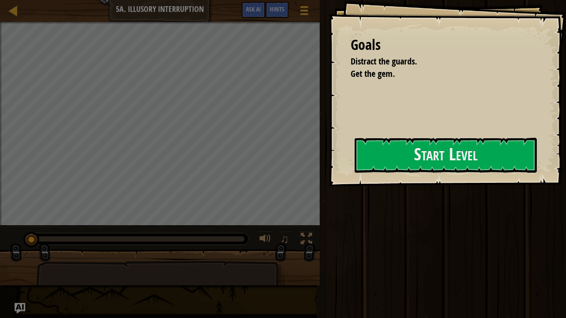
click at [338, 163] on div "Goals Distract the guards. Get the gem. Start Level Error loading from server. …" at bounding box center [446, 93] width 237 height 186
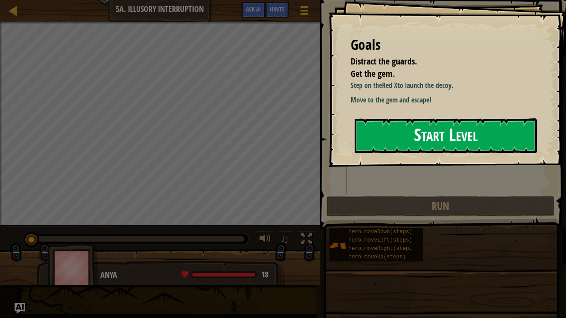
click at [422, 150] on button "Start Level" at bounding box center [445, 135] width 182 height 35
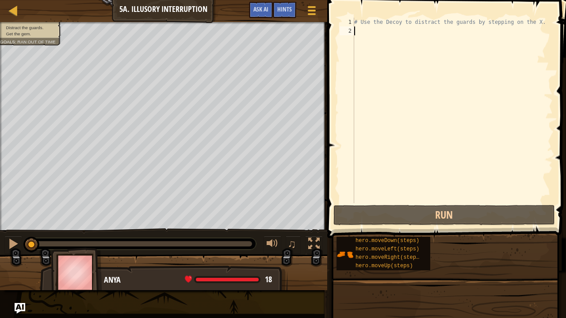
type textarea "h"
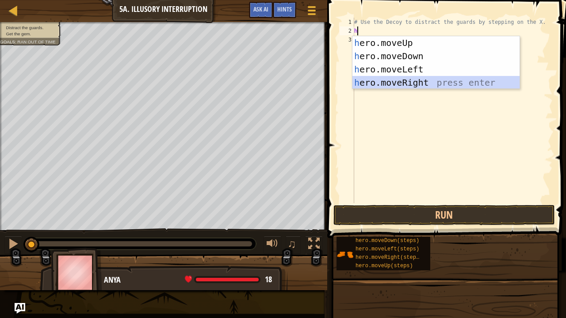
click at [397, 83] on div "h ero.moveUp press enter h ero.moveDown press enter h ero.moveLeft press enter …" at bounding box center [435, 76] width 167 height 80
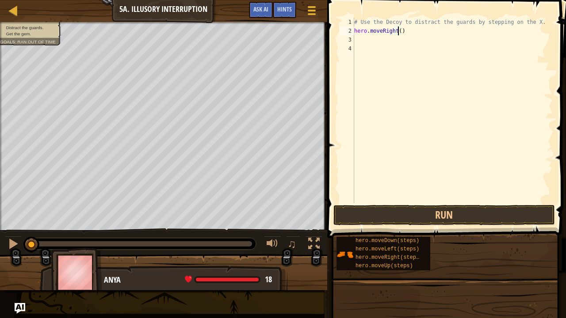
click at [398, 31] on div "# Use the Decoy to distract the guards by stepping on the X. hero . moveRight (…" at bounding box center [452, 119] width 200 height 203
type textarea "hero.moveRight(1)"
click at [375, 46] on div "# Use the Decoy to distract the guards by stepping on the X. hero . moveRight (…" at bounding box center [452, 119] width 200 height 203
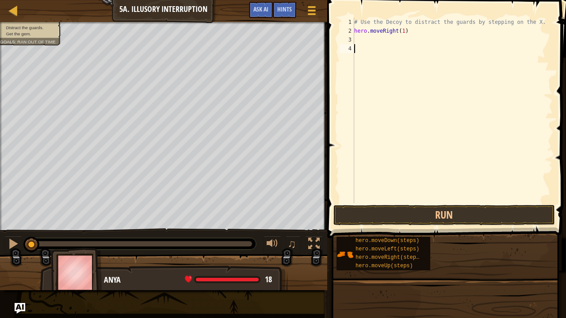
click at [366, 36] on div "# Use the Decoy to distract the guards by stepping on the X. hero . moveRight (…" at bounding box center [452, 119] width 200 height 203
type textarea "h"
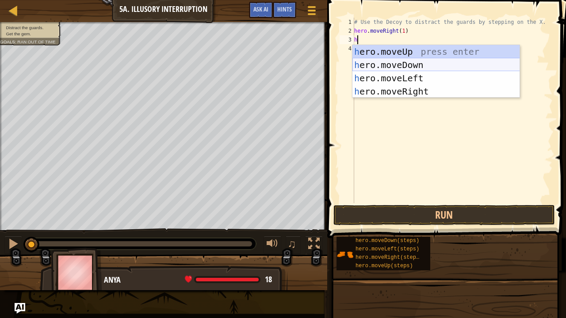
click at [381, 64] on div "h ero.moveUp press enter h ero.moveDown press enter h ero.moveLeft press enter …" at bounding box center [435, 85] width 167 height 80
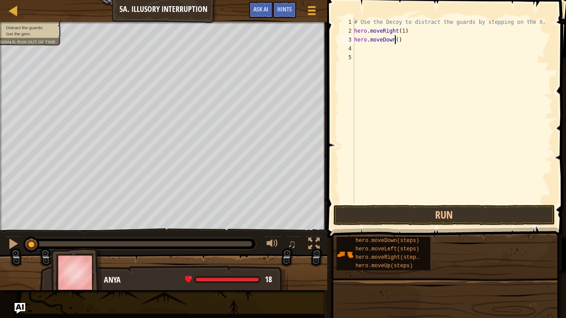
click at [395, 42] on div "# Use the Decoy to distract the guards by stepping on the X. hero . moveRight (…" at bounding box center [452, 119] width 200 height 203
type textarea "hero.moveDown(1)"
click at [364, 47] on div "# Use the Decoy to distract the guards by stepping on the X. hero . moveRight (…" at bounding box center [452, 119] width 200 height 203
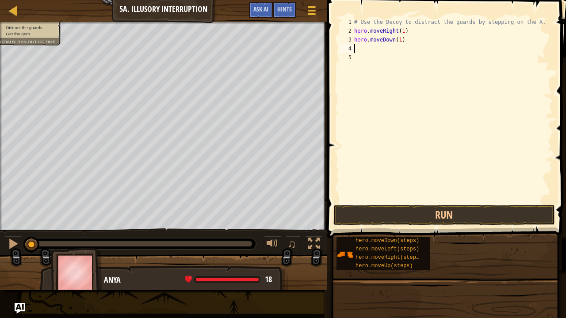
type textarea "h"
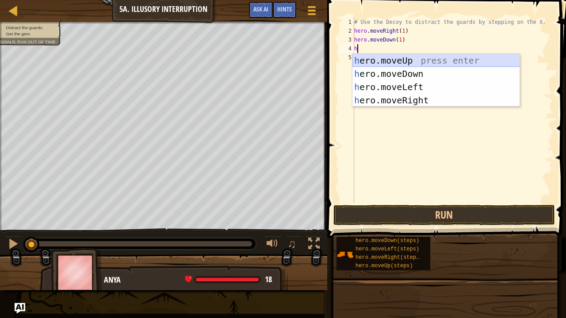
click at [376, 60] on div "h ero.moveUp press enter h ero.moveDown press enter h ero.moveLeft press enter …" at bounding box center [435, 94] width 167 height 80
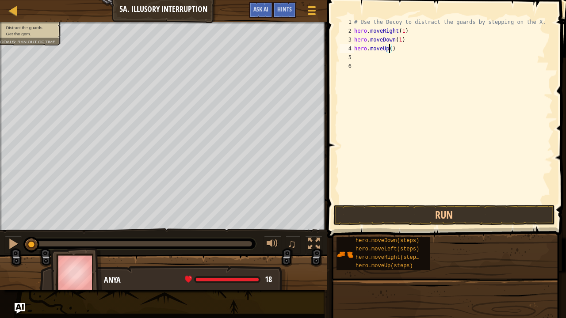
click at [389, 52] on div "# Use the Decoy to distract the guards by stepping on the X. hero . moveRight (…" at bounding box center [452, 119] width 200 height 203
type textarea "hero.moveUp(1)"
click at [365, 57] on div "# Use the Decoy to distract the guards by stepping on the X. hero . moveRight (…" at bounding box center [452, 119] width 200 height 203
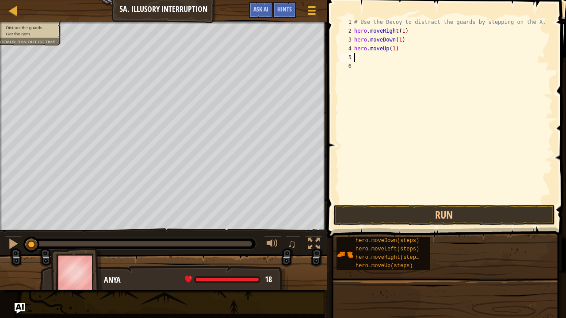
type textarea "h"
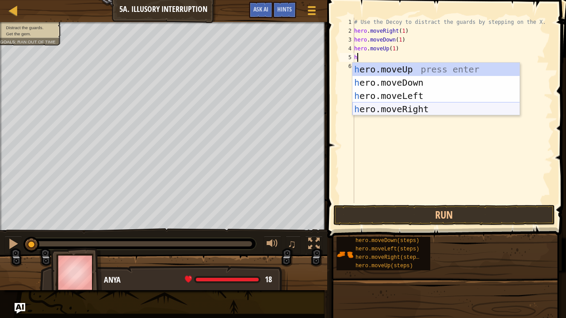
click at [406, 109] on div "h ero.moveUp press enter h ero.moveDown press enter h ero.moveLeft press enter …" at bounding box center [435, 103] width 167 height 80
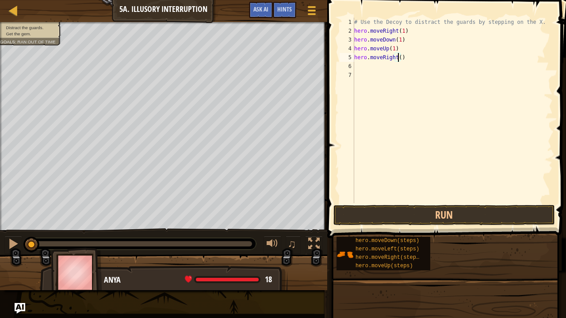
click at [399, 60] on div "# Use the Decoy to distract the guards by stepping on the X. hero . moveRight (…" at bounding box center [452, 119] width 200 height 203
type textarea "hero.moveRight(4)"
click at [366, 65] on div "# Use the Decoy to distract the guards by stepping on the X. hero . moveRight (…" at bounding box center [452, 119] width 200 height 203
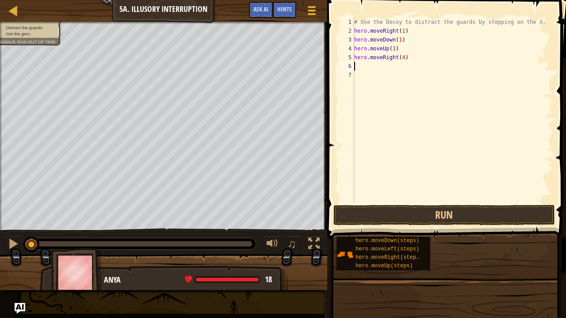
type textarea "h"
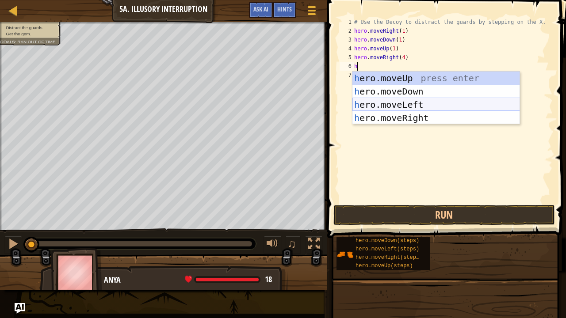
click at [393, 105] on div "h ero.moveUp press enter h ero.moveDown press enter h ero.moveLeft press enter …" at bounding box center [435, 112] width 167 height 80
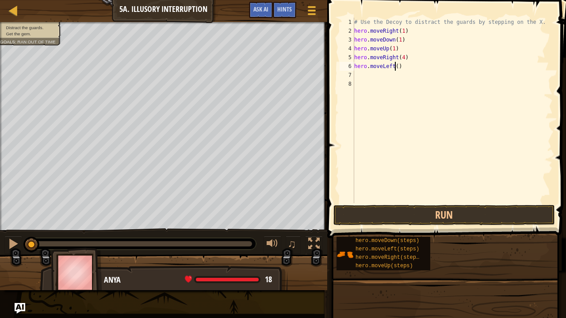
click at [395, 68] on div "# Use the Decoy to distract the guards by stepping on the X. hero . moveRight (…" at bounding box center [452, 119] width 200 height 203
click at [399, 58] on div "# Use the Decoy to distract the guards by stepping on the X. hero . moveRight (…" at bounding box center [452, 119] width 200 height 203
type textarea "hero.moveRight(3)"
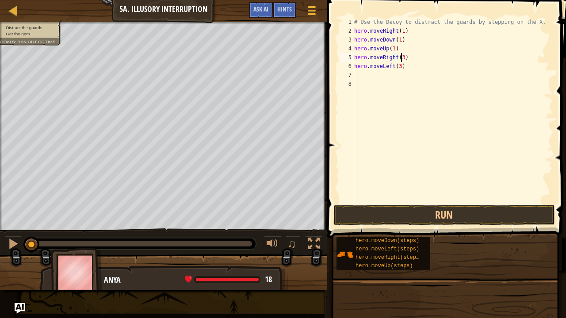
click at [362, 73] on div "# Use the Decoy to distract the guards by stepping on the X. hero . moveRight (…" at bounding box center [452, 119] width 200 height 203
type textarea "h"
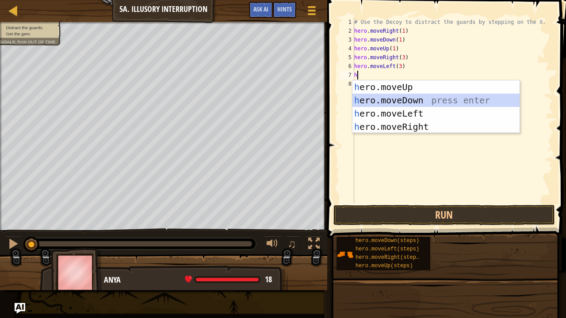
click at [385, 102] on div "h ero.moveUp press enter h ero.moveDown press enter h ero.moveLeft press enter …" at bounding box center [435, 120] width 167 height 80
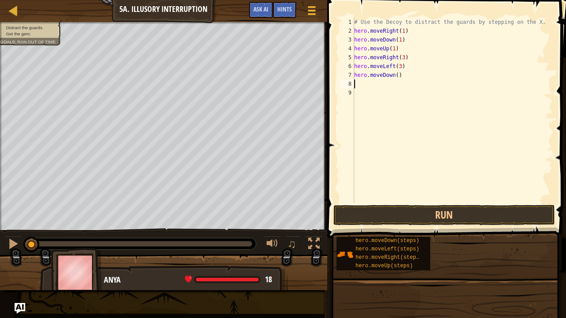
click at [395, 76] on div "# Use the Decoy to distract the guards by stepping on the X. hero . moveRight (…" at bounding box center [452, 119] width 200 height 203
click at [419, 212] on button "Run" at bounding box center [443, 215] width 221 height 20
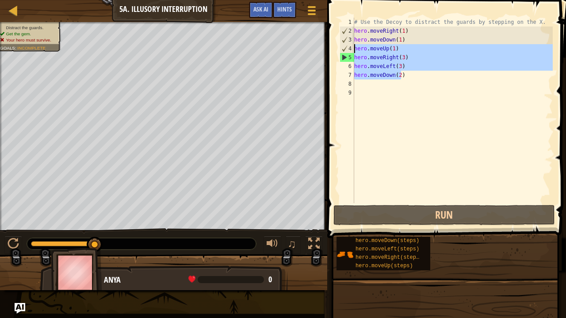
drag, startPoint x: 413, startPoint y: 76, endPoint x: 353, endPoint y: 50, distance: 64.7
click at [353, 50] on div "hero.moveDown(2) 1 2 3 4 5 6 7 8 9 # Use the Decoy to distract the guards by st…" at bounding box center [445, 111] width 215 height 186
type textarea "hero.moveUp(1) hero.moveRight(3)"
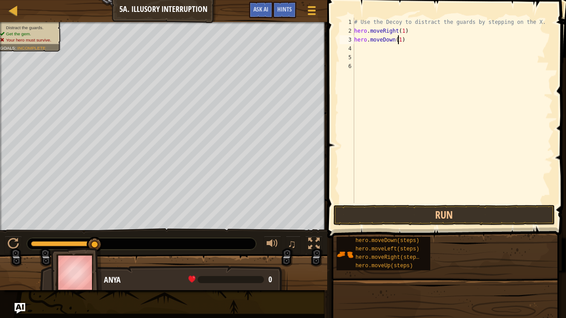
click at [398, 41] on div "# Use the Decoy to distract the guards by stepping on the X. hero . moveRight (…" at bounding box center [452, 119] width 200 height 203
type textarea "hero.moveDown(3)"
click at [384, 48] on div "# Use the Decoy to distract the guards by stepping on the X. hero . moveRight (…" at bounding box center [452, 119] width 200 height 203
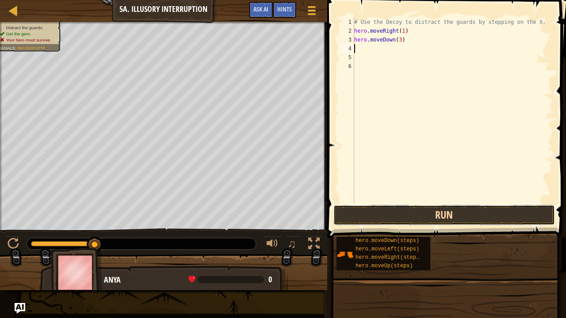
click at [417, 215] on button "Run" at bounding box center [443, 215] width 221 height 20
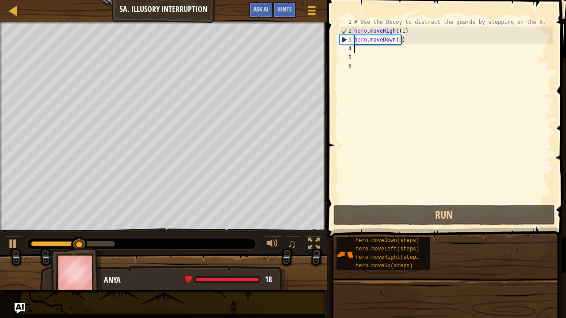
click at [359, 50] on div "# Use the Decoy to distract the guards by stepping on the X. hero . moveRight (…" at bounding box center [452, 119] width 200 height 203
type textarea "h"
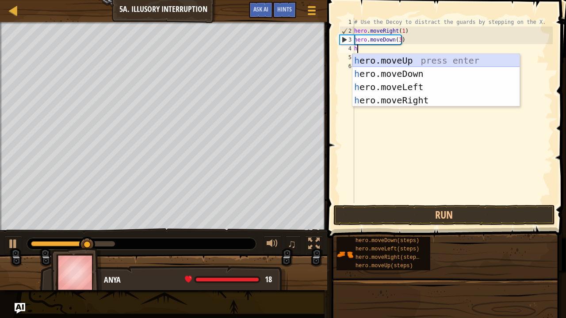
click at [373, 62] on div "h ero.moveUp press enter h ero.moveDown press enter h ero.moveLeft press enter …" at bounding box center [435, 94] width 167 height 80
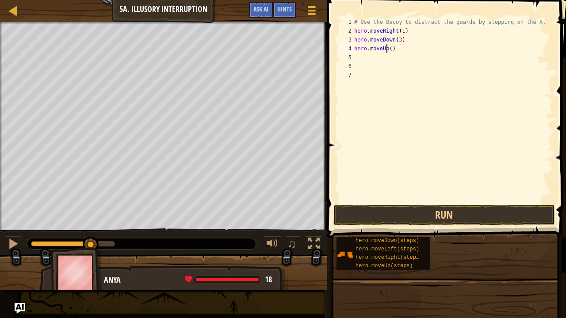
click at [387, 49] on div "# Use the Decoy to distract the guards by stepping on the X. hero . moveRight (…" at bounding box center [452, 119] width 200 height 203
type textarea "hero.moveUp3()"
click at [377, 56] on div "# Use the Decoy to distract the guards by stepping on the X. hero . moveRight (…" at bounding box center [452, 119] width 200 height 203
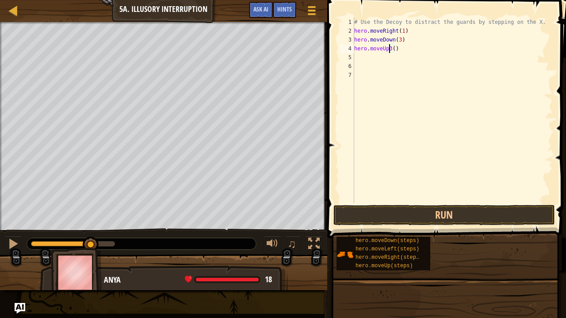
click at [390, 51] on div "# Use the Decoy to distract the guards by stepping on the X. hero . moveRight (…" at bounding box center [452, 119] width 200 height 203
click at [388, 49] on div "# Use the Decoy to distract the guards by stepping on the X. hero . moveRight (…" at bounding box center [452, 119] width 200 height 203
type textarea "hero.moveUp(3)"
click at [369, 55] on div "# Use the Decoy to distract the guards by stepping on the X. hero . moveRight (…" at bounding box center [452, 119] width 200 height 203
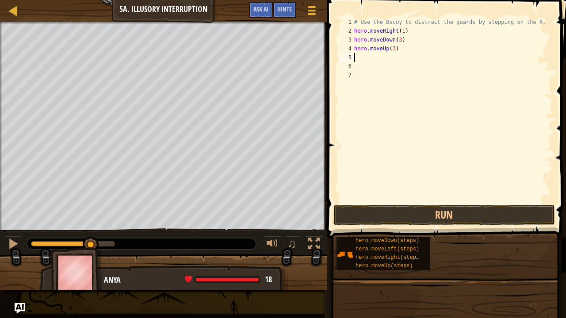
scroll to position [4, 0]
type textarea "h"
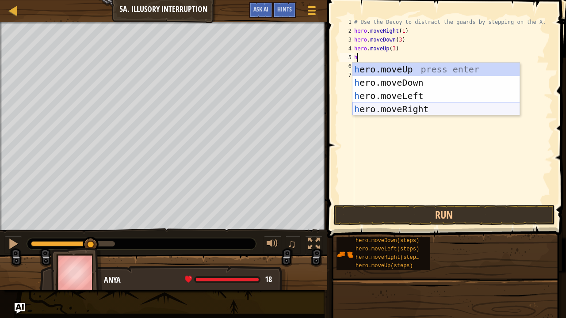
click at [406, 110] on div "h ero.moveUp press enter h ero.moveDown press enter h ero.moveLeft press enter …" at bounding box center [435, 103] width 167 height 80
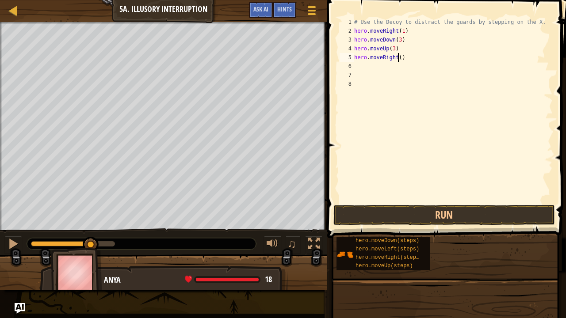
click at [399, 60] on div "# Use the Decoy to distract the guards by stepping on the X. hero . moveRight (…" at bounding box center [452, 119] width 200 height 203
click at [391, 213] on button "Run" at bounding box center [443, 215] width 221 height 20
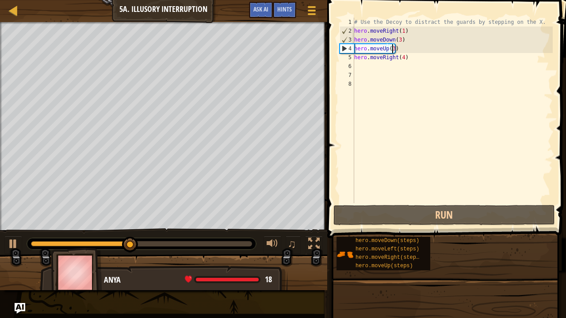
click at [391, 48] on div "# Use the Decoy to distract the guards by stepping on the X. hero . moveRight (…" at bounding box center [452, 119] width 200 height 203
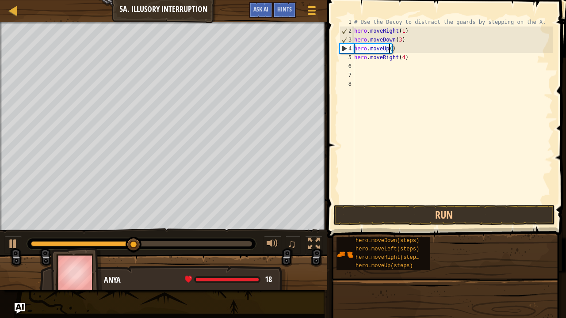
scroll to position [4, 3]
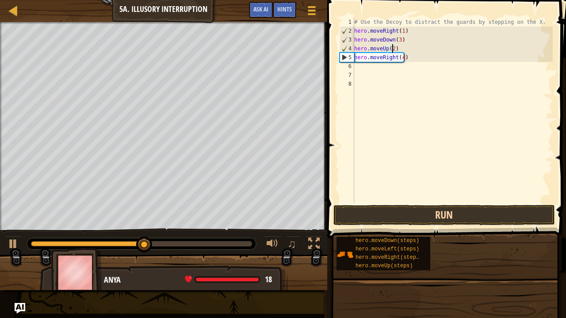
type textarea "hero.moveUp(2)"
click at [404, 217] on button "Run" at bounding box center [443, 215] width 221 height 20
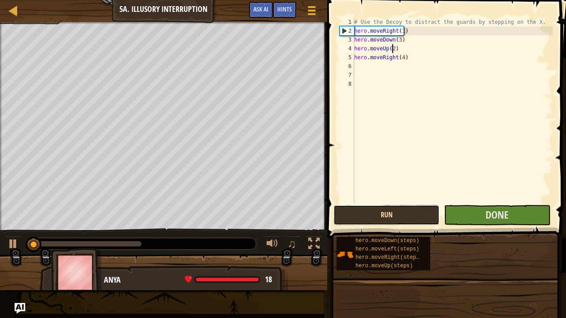
click at [404, 217] on button "Run" at bounding box center [386, 215] width 106 height 20
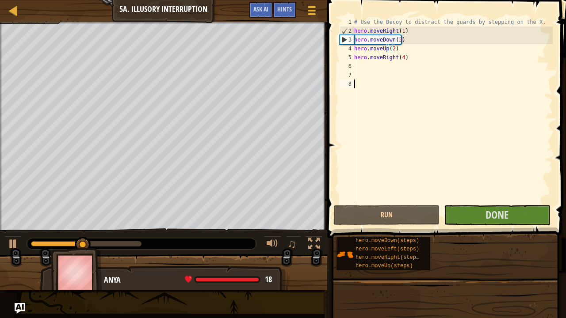
click at [380, 169] on div "# Use the Decoy to distract the guards by stepping on the X. hero . moveRight (…" at bounding box center [452, 119] width 200 height 203
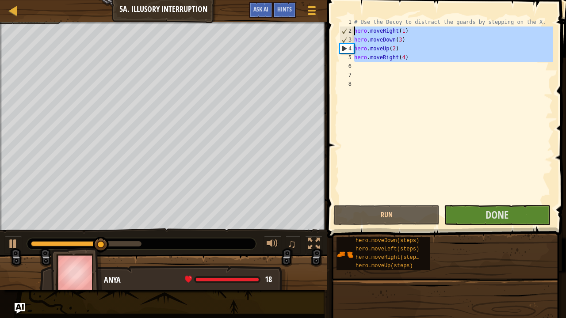
drag, startPoint x: 408, startPoint y: 68, endPoint x: 350, endPoint y: 32, distance: 67.8
click at [350, 32] on div "1 2 3 4 5 6 7 8 # Use the Decoy to distract the guards by stepping on the X. he…" at bounding box center [445, 111] width 215 height 186
type textarea "hero.moveRight(1) hero.moveDown(3)"
click at [11, 13] on div at bounding box center [13, 10] width 11 height 11
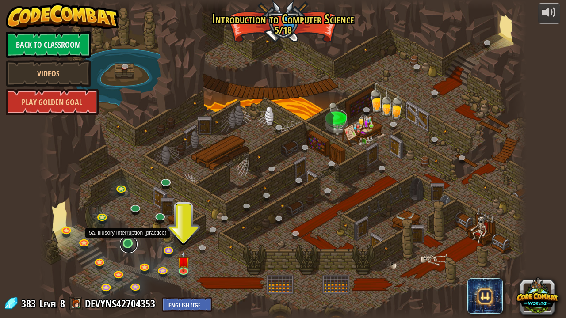
click at [130, 246] on link at bounding box center [129, 245] width 18 height 18
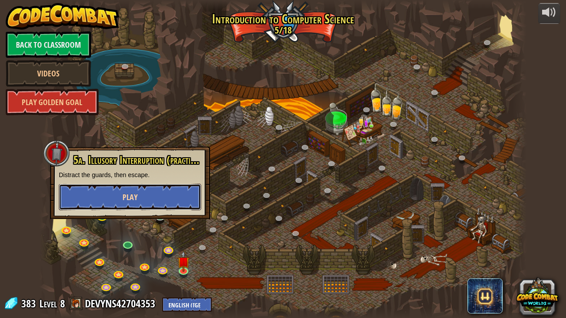
click at [103, 190] on button "Play" at bounding box center [130, 197] width 142 height 27
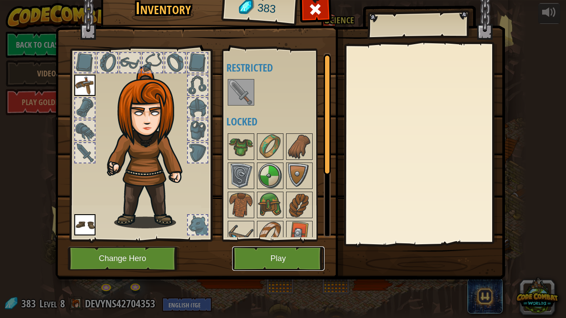
click at [302, 254] on button "Play" at bounding box center [278, 259] width 92 height 24
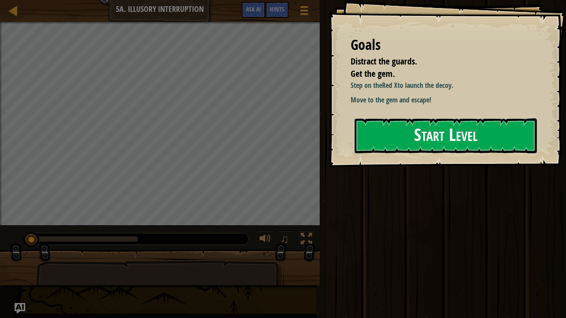
click at [383, 148] on button "Start Level" at bounding box center [445, 135] width 182 height 35
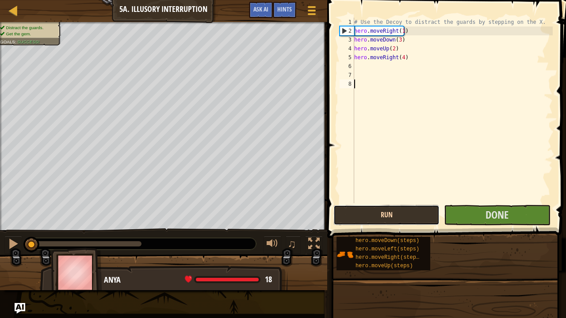
click at [388, 216] on button "Run" at bounding box center [386, 215] width 106 height 20
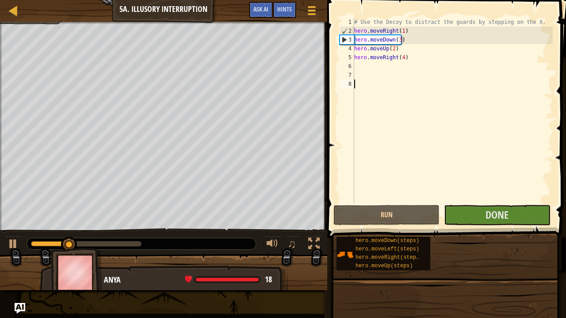
click at [412, 86] on div "# Use the Decoy to distract the guards by stepping on the X. hero . moveRight (…" at bounding box center [452, 119] width 200 height 203
click at [474, 213] on button "Done" at bounding box center [497, 215] width 106 height 20
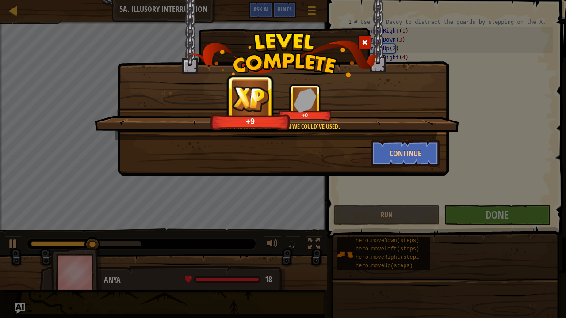
click at [363, 41] on span at bounding box center [364, 42] width 6 height 6
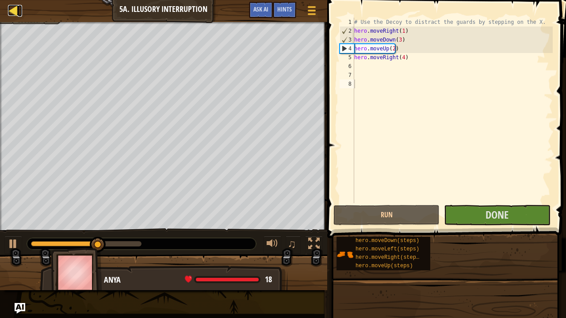
click at [15, 6] on div at bounding box center [13, 10] width 11 height 11
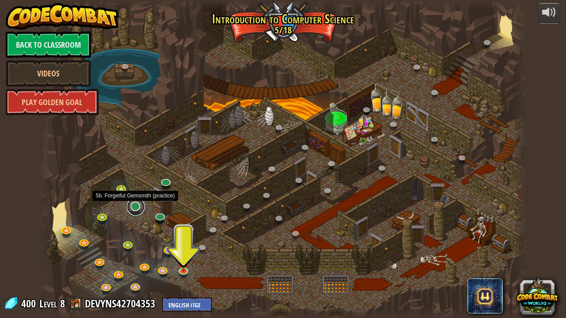
click at [137, 207] on link at bounding box center [136, 207] width 18 height 18
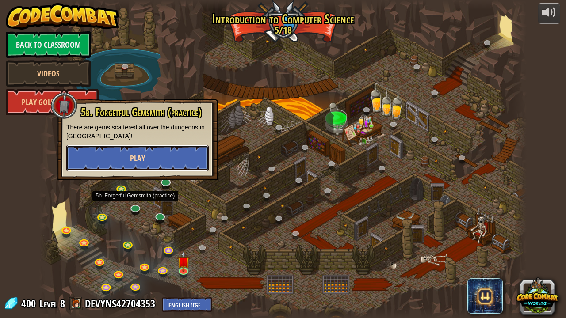
click at [163, 159] on button "Play" at bounding box center [137, 158] width 142 height 27
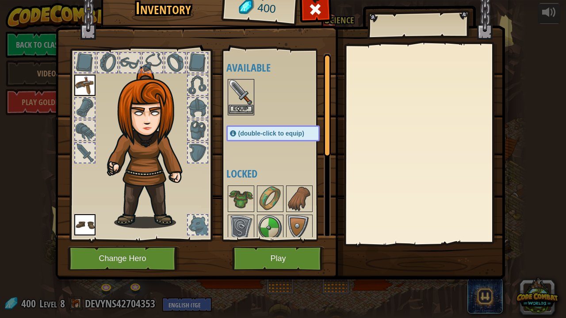
click at [243, 88] on img at bounding box center [240, 92] width 25 height 25
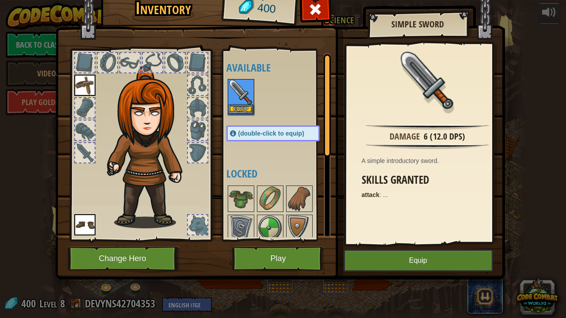
click at [243, 88] on img at bounding box center [240, 92] width 25 height 25
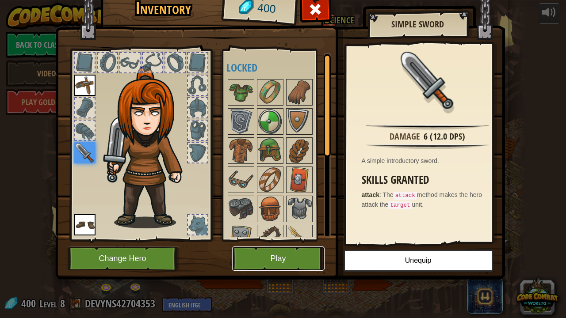
click at [302, 250] on button "Play" at bounding box center [278, 259] width 92 height 24
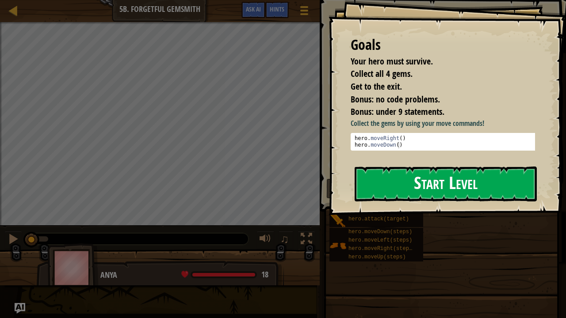
click at [383, 185] on button "Start Level" at bounding box center [445, 184] width 182 height 35
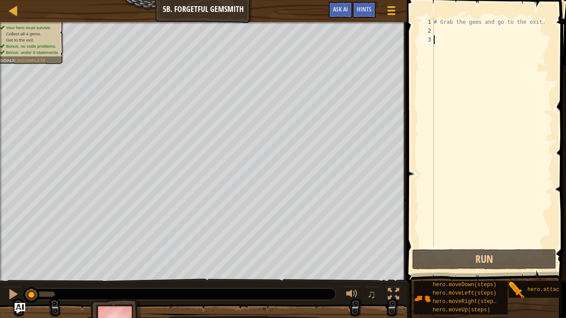
type textarea "h"
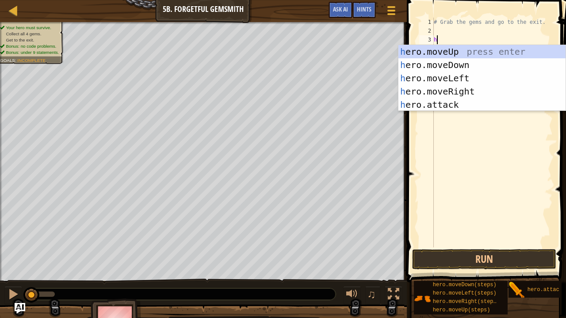
scroll to position [4, 0]
click at [452, 95] on div "h ero.moveUp press enter h ero.moveDown press enter h ero.moveLeft press enter …" at bounding box center [481, 91] width 167 height 93
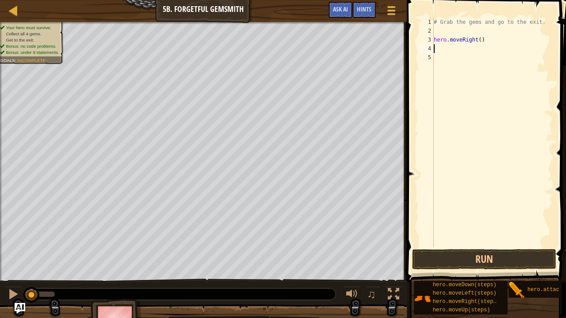
click at [477, 42] on div "# Grab the gems and go to the exit. hero . moveRight ( )" at bounding box center [492, 141] width 121 height 247
type textarea "hero.moveRight(1)"
click at [448, 48] on div "# Grab the gems and go to the exit. hero . moveRight ( 1 )" at bounding box center [492, 141] width 121 height 247
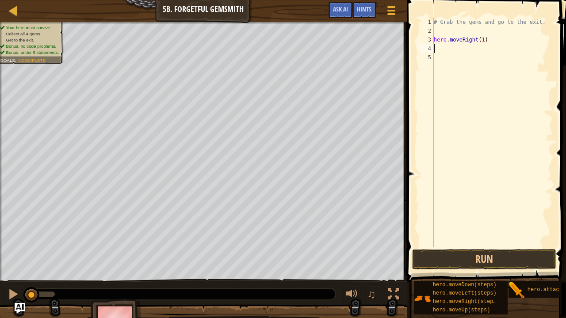
type textarea "h"
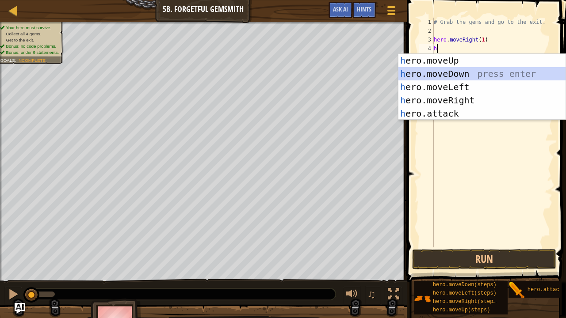
click at [452, 76] on div "h ero.moveUp press enter h ero.moveDown press enter h ero.moveLeft press enter …" at bounding box center [481, 100] width 167 height 93
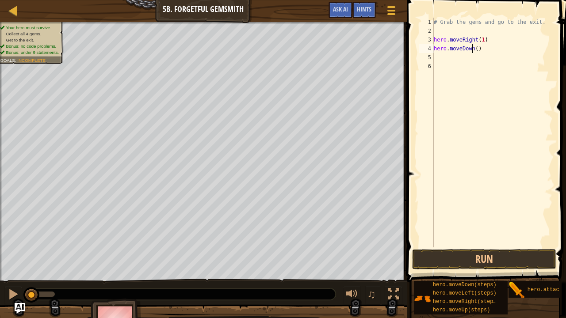
click at [472, 52] on div "# Grab the gems and go to the exit. hero . moveRight ( 1 ) hero . moveDown ( )" at bounding box center [492, 141] width 121 height 247
click at [474, 49] on div "# Grab the gems and go to the exit. hero . moveRight ( 1 ) hero . moveDown ( )" at bounding box center [492, 141] width 121 height 247
type textarea "hero.moveDown(1)"
click at [454, 55] on div "# Grab the gems and go to the exit. hero . moveRight ( 1 ) hero . moveDown ( 1 )" at bounding box center [492, 141] width 121 height 247
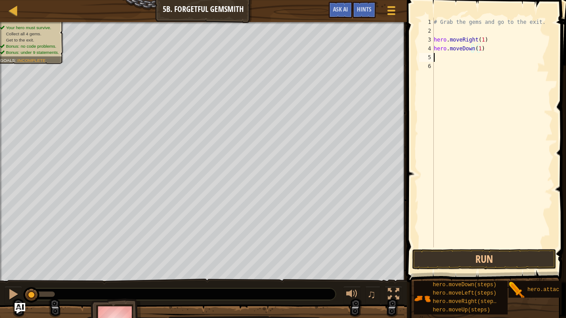
scroll to position [4, 0]
type textarea "h"
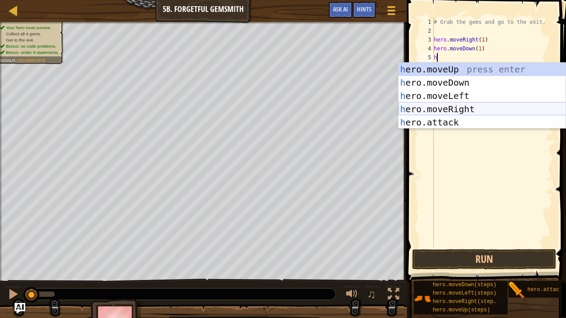
click at [459, 112] on div "h ero.moveUp press enter h ero.moveDown press enter h ero.moveLeft press enter …" at bounding box center [481, 109] width 167 height 93
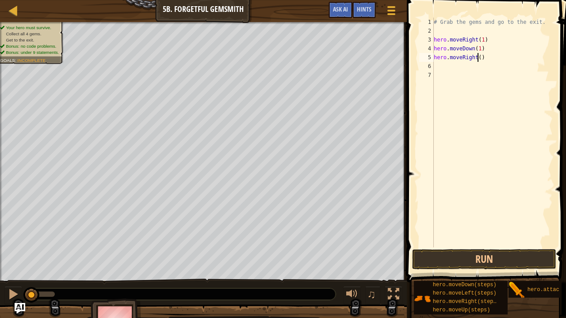
click at [476, 58] on div "# Grab the gems and go to the exit. hero . moveRight ( 1 ) hero . moveDown ( 1 …" at bounding box center [492, 141] width 121 height 247
type textarea "hero.moveRight(2)"
click at [445, 64] on div "# Grab the gems and go to the exit. hero . moveRight ( 1 ) hero . moveDown ( 1 …" at bounding box center [492, 141] width 121 height 247
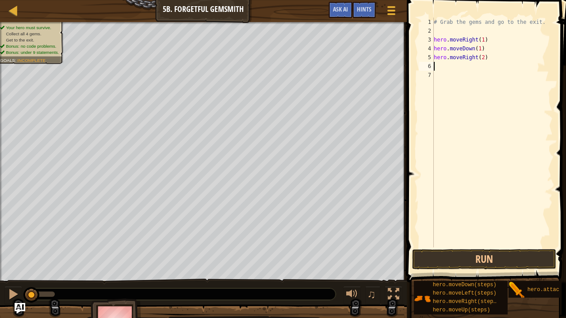
type textarea "h"
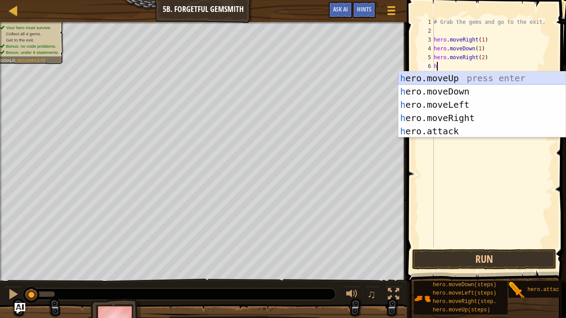
click at [447, 80] on div "h ero.moveUp press enter h ero.moveDown press enter h ero.moveLeft press enter …" at bounding box center [481, 118] width 167 height 93
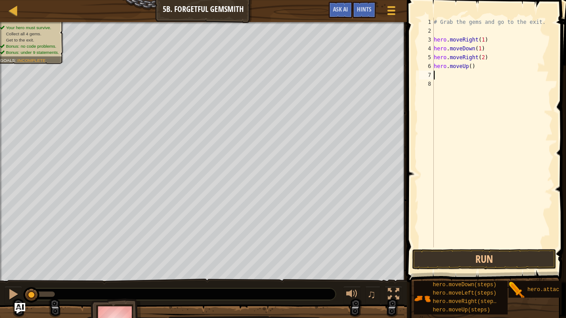
click at [467, 69] on div "# Grab the gems and go to the exit. hero . moveRight ( 1 ) hero . moveDown ( 1 …" at bounding box center [492, 141] width 121 height 247
type textarea "hero.moveUp(1)"
click at [440, 78] on div "# Grab the gems and go to the exit. hero . moveRight ( 1 ) hero . moveDown ( 1 …" at bounding box center [492, 141] width 121 height 247
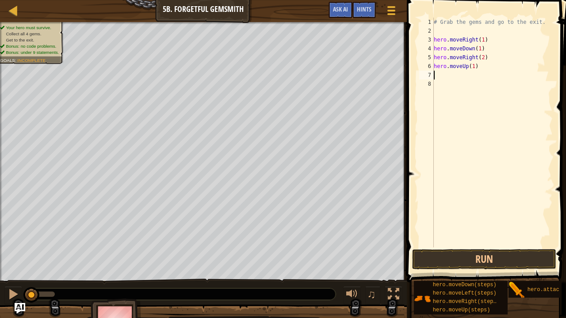
type textarea "h"
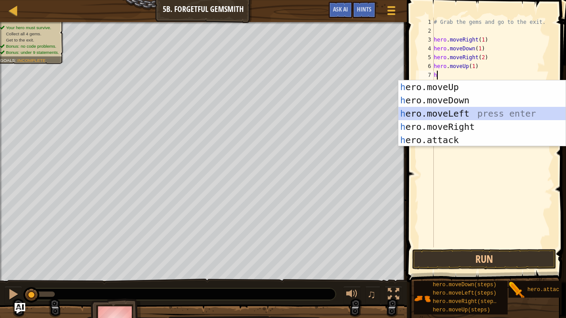
click at [453, 112] on div "h ero.moveUp press enter h ero.moveDown press enter h ero.moveLeft press enter …" at bounding box center [481, 126] width 167 height 93
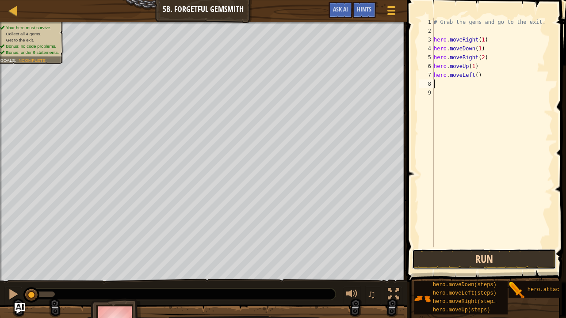
click at [467, 258] on button "Run" at bounding box center [484, 259] width 144 height 20
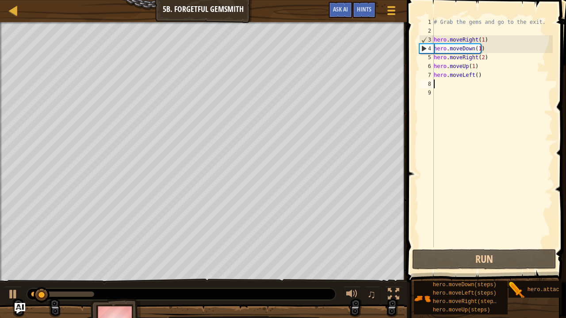
click at [476, 80] on div "# Grab the gems and go to the exit. hero . moveRight ( 1 ) hero . moveDown ( 1 …" at bounding box center [492, 141] width 121 height 247
click at [474, 76] on div "# Grab the gems and go to the exit. hero . moveRight ( 1 ) hero . moveDown ( 1 …" at bounding box center [492, 141] width 121 height 247
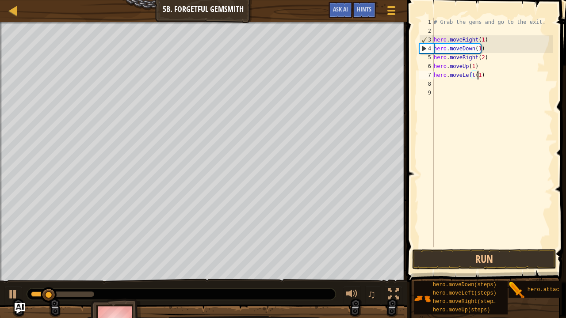
scroll to position [4, 3]
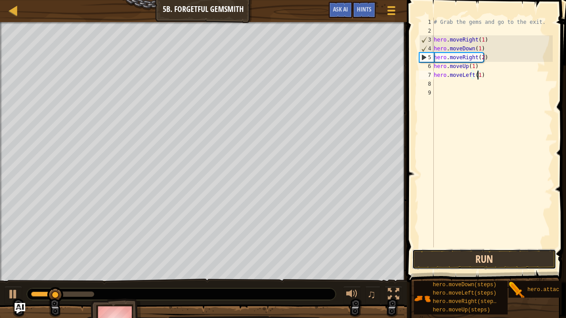
click at [477, 258] on button "Run" at bounding box center [484, 259] width 144 height 20
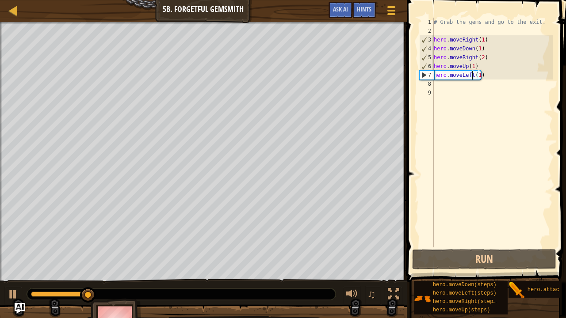
click at [472, 76] on div "# Grab the gems and go to the exit. hero . moveRight ( 1 ) hero . moveDown ( 1 …" at bounding box center [492, 141] width 121 height 247
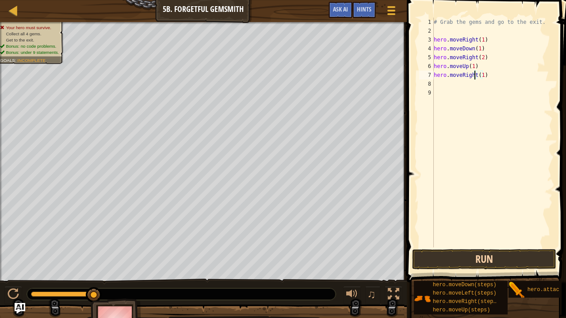
type textarea "hero.moveRight(1)"
click at [496, 256] on button "Run" at bounding box center [484, 259] width 144 height 20
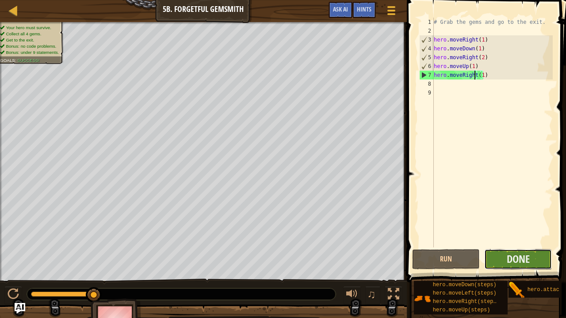
click at [532, 258] on button "Done" at bounding box center [518, 259] width 68 height 20
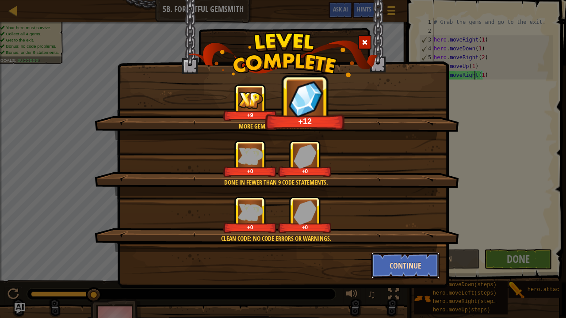
click at [405, 258] on button "Continue" at bounding box center [405, 265] width 68 height 27
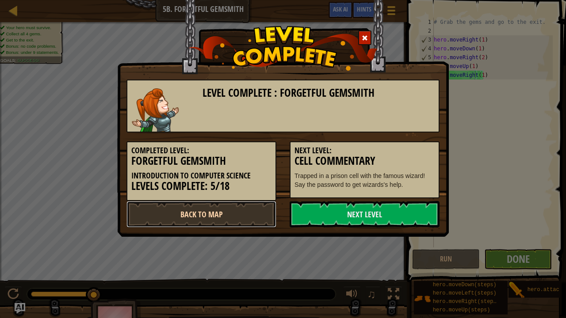
click at [188, 214] on link "Back to Map" at bounding box center [201, 214] width 150 height 27
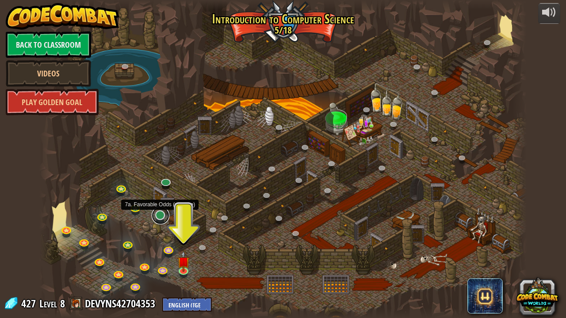
click at [161, 216] on link at bounding box center [161, 216] width 18 height 18
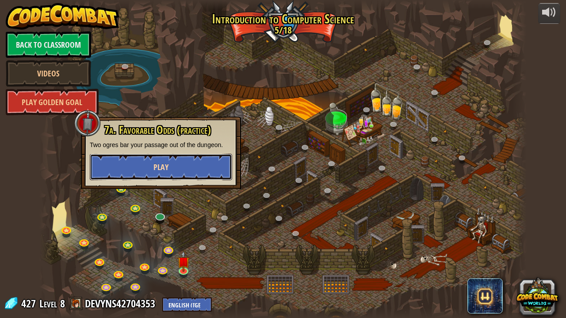
click at [182, 159] on button "Play" at bounding box center [161, 167] width 142 height 27
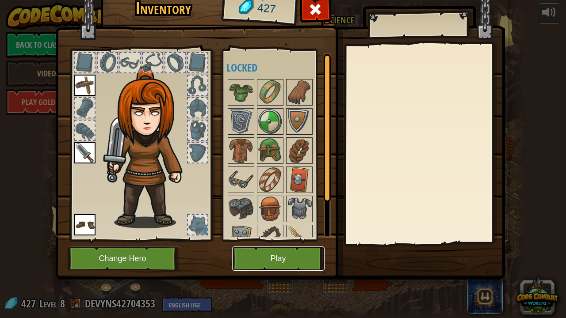
click at [285, 256] on button "Play" at bounding box center [278, 259] width 92 height 24
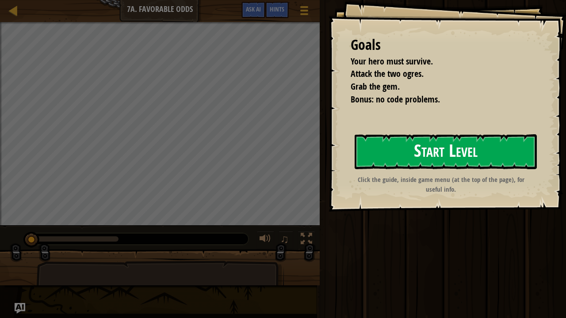
click at [409, 148] on button "Start Level" at bounding box center [445, 151] width 182 height 35
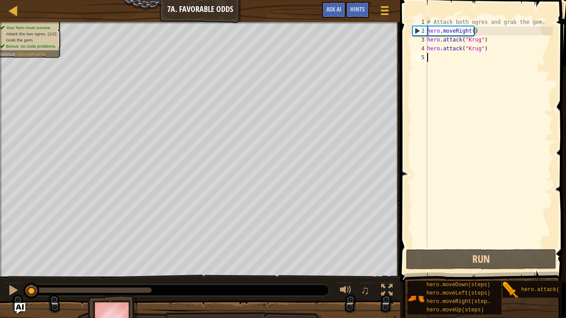
type textarea "h"
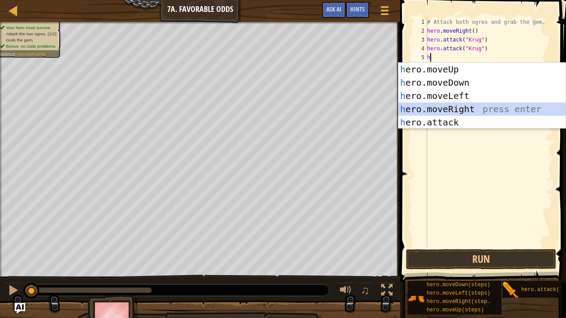
click at [457, 109] on div "h ero.moveUp press enter h ero.moveDown press enter h ero.moveLeft press enter …" at bounding box center [481, 109] width 167 height 93
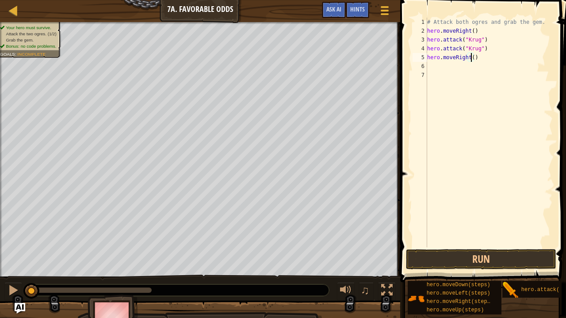
click at [471, 59] on div "# Attack both ogres and grab the gem. hero . moveRight ( ) hero . attack ( "[PE…" at bounding box center [488, 141] width 127 height 247
click at [471, 33] on div "# Attack both ogres and grab the gem. hero . moveRight ( ) hero . attack ( "[PE…" at bounding box center [488, 141] width 127 height 247
type textarea "hero.moveRight(1)"
click at [438, 65] on div "# Attack both ogres and grab the gem. hero . moveRight ( 1 ) hero . attack ( "[…" at bounding box center [488, 141] width 127 height 247
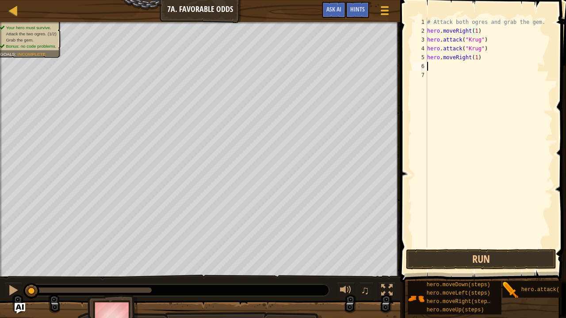
scroll to position [4, 0]
type textarea "h"
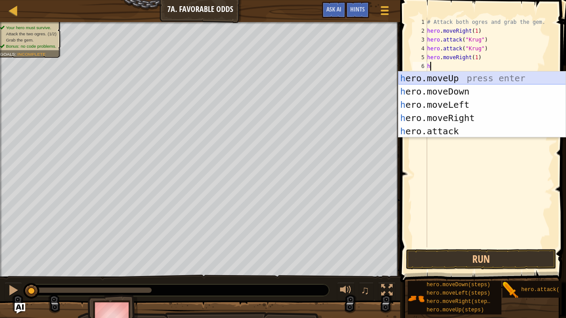
click at [436, 77] on div "h ero.moveUp press enter h ero.moveDown press enter h ero.moveLeft press enter …" at bounding box center [481, 118] width 167 height 93
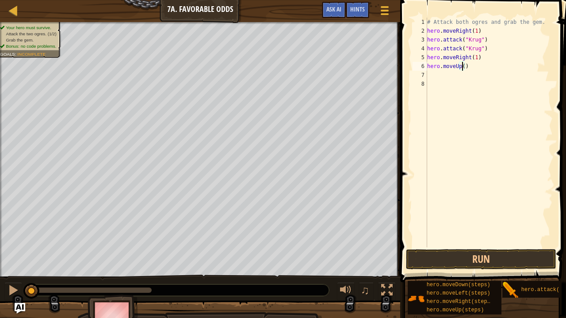
click at [462, 67] on div "# Attack both ogres and grab the gem. hero . moveRight ( 1 ) hero . attack ( "[…" at bounding box center [488, 141] width 127 height 247
type textarea "hero.moveUp(1)"
click at [442, 75] on div "# Attack both ogres and grab the gem. hero . moveRight ( 1 ) hero . attack ( "[…" at bounding box center [488, 141] width 127 height 247
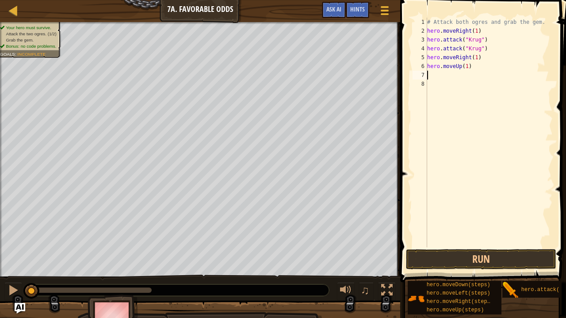
type textarea "h"
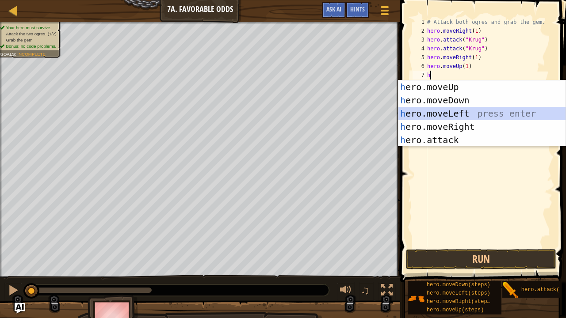
click at [448, 116] on div "h ero.moveUp press enter h ero.moveDown press enter h ero.moveLeft press enter …" at bounding box center [481, 126] width 167 height 93
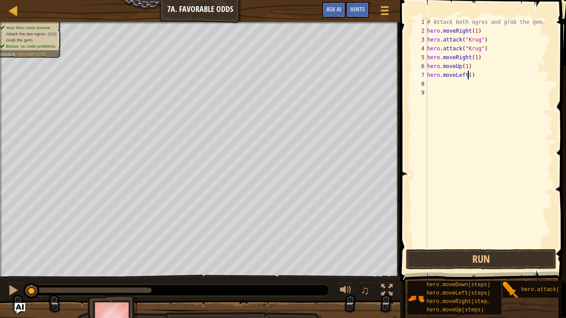
click at [468, 78] on div "# Attack both ogres and grab the gem. hero . moveRight ( 1 ) hero . attack ( "[…" at bounding box center [488, 141] width 127 height 247
type textarea "hero.moveLeft(1)"
click at [444, 82] on div "# Attack both ogres and grab the gem. hero . moveRight ( 1 ) hero . attack ( "[…" at bounding box center [488, 141] width 127 height 247
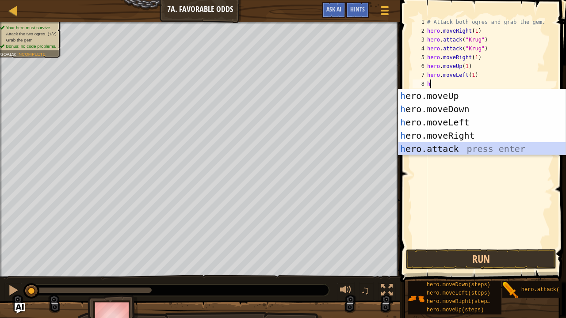
click at [453, 149] on div "h ero.moveUp press enter h ero.moveDown press enter h ero.moveLeft press enter …" at bounding box center [481, 135] width 167 height 93
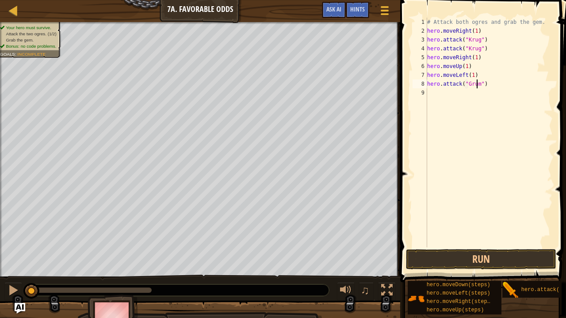
type textarea "hero.attack("Grump")"
click at [471, 93] on div "# Attack both ogres and grab the gem. hero . moveRight ( 1 ) hero . attack ( "[…" at bounding box center [488, 141] width 127 height 247
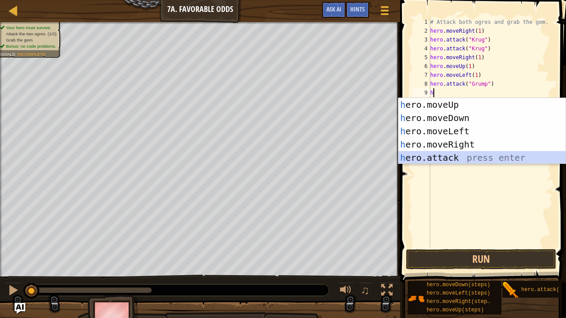
click at [473, 161] on div "h ero.moveUp press enter h ero.moveDown press enter h ero.moveLeft press enter …" at bounding box center [481, 144] width 167 height 93
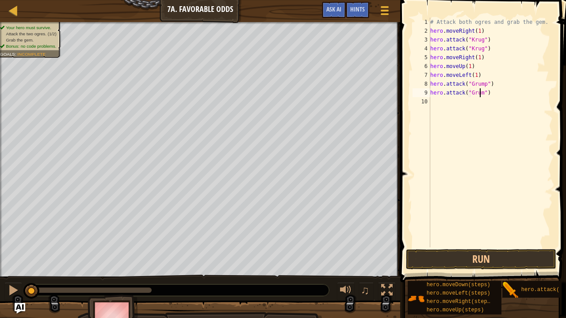
type textarea "hero.attack("Grump")"
click at [439, 104] on div "# Attack both ogres and grab the gem. hero . moveRight ( 1 ) hero . attack ( "[…" at bounding box center [490, 141] width 125 height 247
type textarea "h"
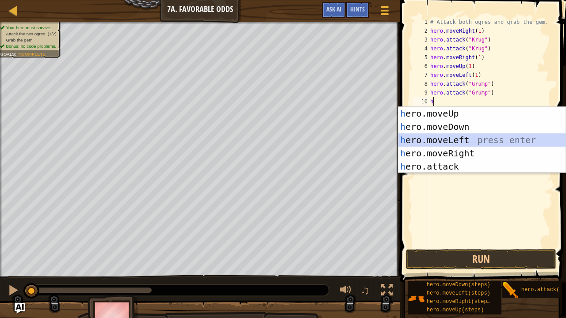
click at [448, 141] on div "h ero.moveUp press enter h ero.moveDown press enter h ero.moveLeft press enter …" at bounding box center [481, 153] width 167 height 93
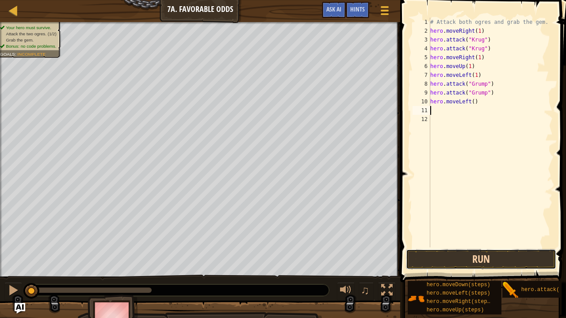
click at [449, 258] on button "Run" at bounding box center [481, 259] width 150 height 20
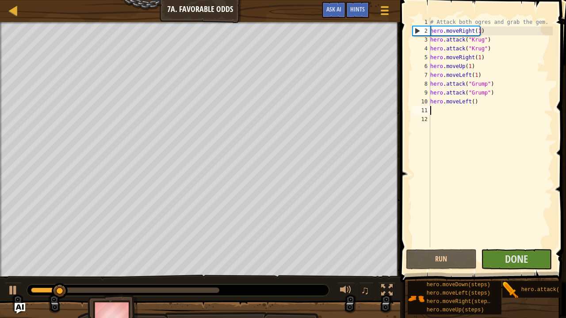
click at [470, 103] on div "# Attack both ogres and grab the gem. hero . moveRight ( 1 ) hero . attack ( "[…" at bounding box center [490, 141] width 125 height 247
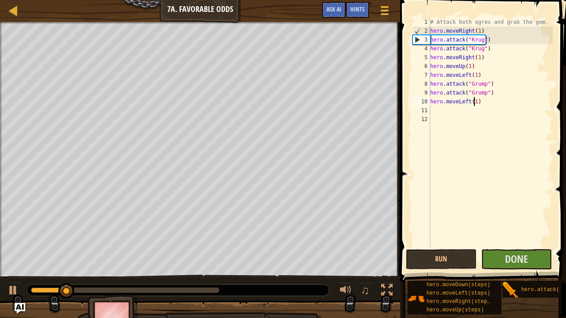
scroll to position [4, 3]
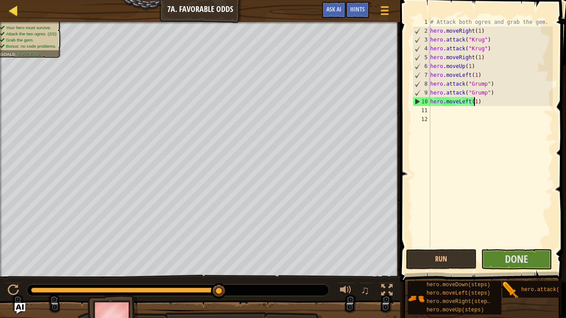
type textarea "hero.moveLeft(1)"
click at [14, 8] on div at bounding box center [13, 10] width 11 height 11
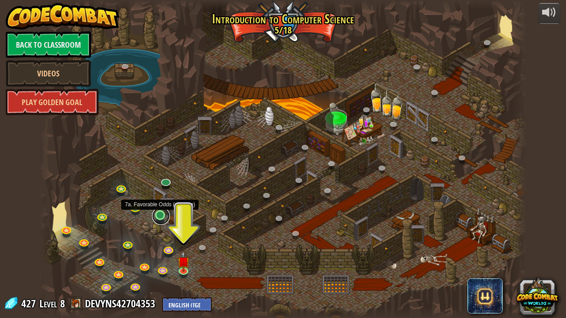
click at [160, 219] on link at bounding box center [161, 216] width 18 height 18
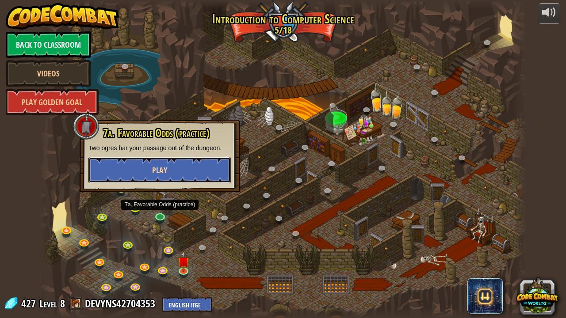
click at [180, 175] on button "Play" at bounding box center [159, 170] width 142 height 27
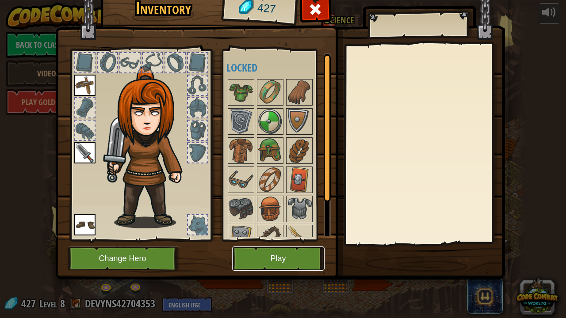
click at [279, 257] on button "Play" at bounding box center [278, 259] width 92 height 24
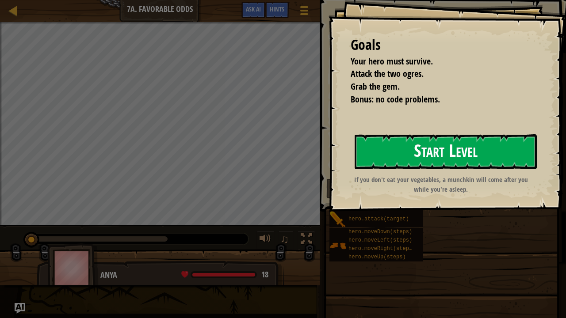
click at [391, 152] on button "Start Level" at bounding box center [445, 151] width 182 height 35
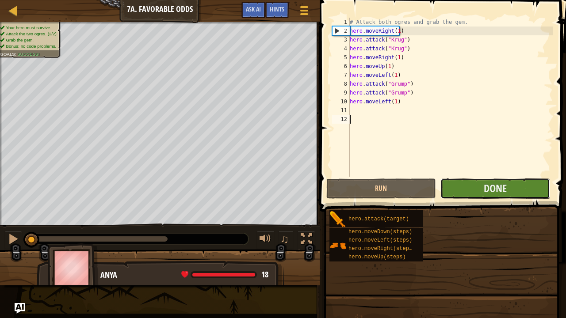
click at [461, 188] on button "Done" at bounding box center [495, 189] width 110 height 20
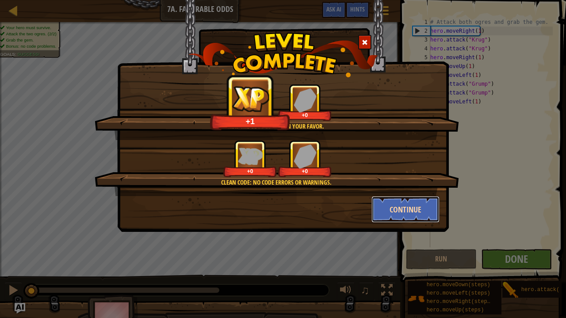
click at [399, 216] on button "Continue" at bounding box center [405, 209] width 68 height 27
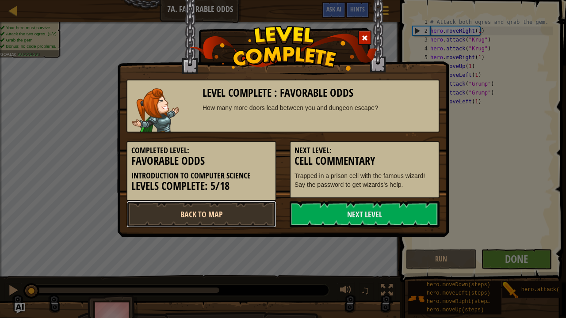
click at [240, 213] on link "Back to Map" at bounding box center [201, 214] width 150 height 27
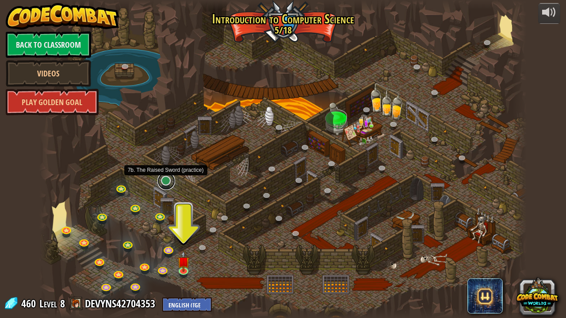
click at [167, 180] on link at bounding box center [166, 181] width 18 height 18
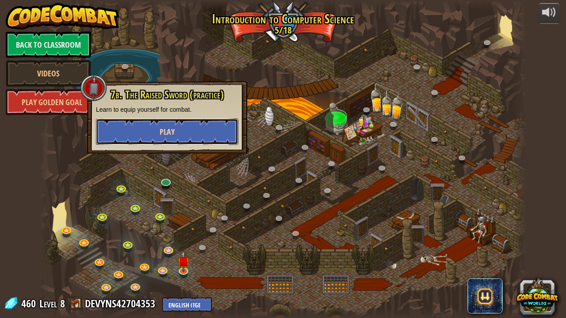
click at [193, 130] on button "Play" at bounding box center [167, 131] width 142 height 27
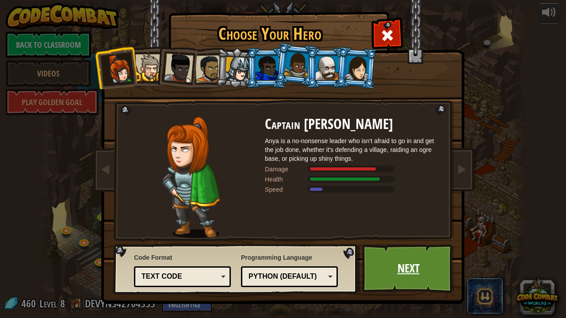
click at [391, 258] on link "Next" at bounding box center [408, 268] width 92 height 49
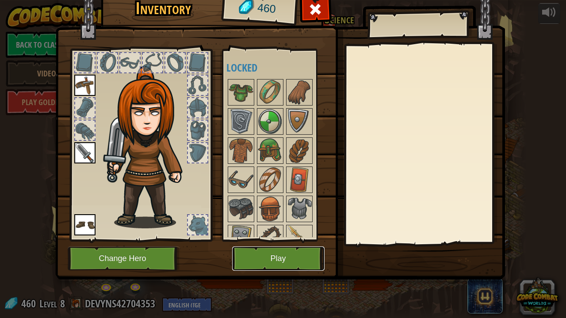
click at [279, 256] on button "Play" at bounding box center [278, 259] width 92 height 24
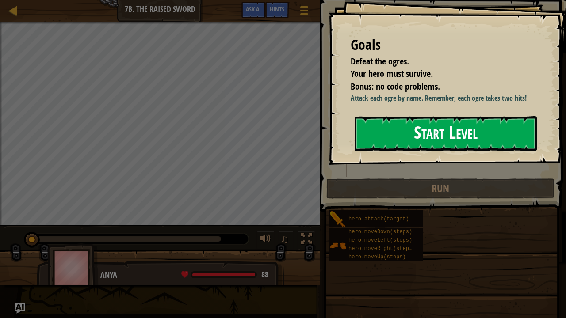
click at [394, 148] on button "Start Level" at bounding box center [445, 133] width 182 height 35
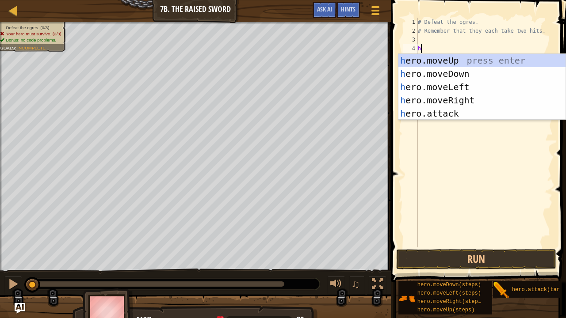
scroll to position [4, 0]
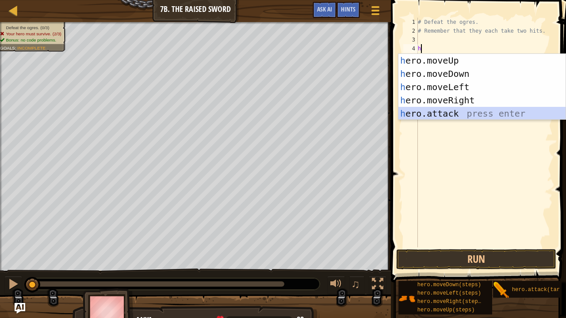
click at [446, 112] on div "h ero.moveUp press enter h ero.moveDown press enter h ero.moveLeft press enter …" at bounding box center [481, 100] width 167 height 93
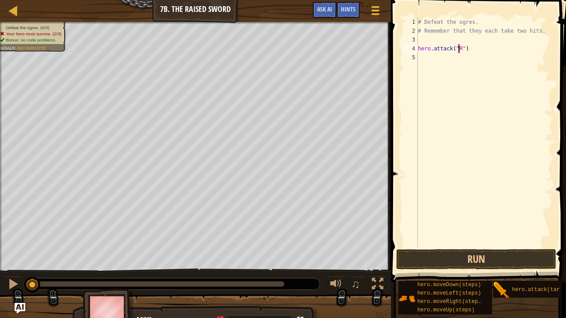
type textarea "hero.attack("Rig")"
click at [429, 58] on div "# Defeat the ogres. # Remember that they each take two hits. hero . attack ( "R…" at bounding box center [484, 141] width 137 height 247
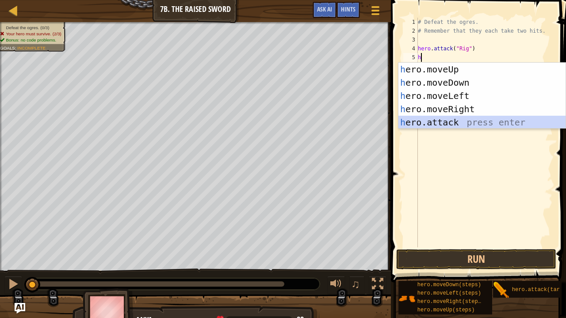
click at [456, 120] on div "h ero.moveUp press enter h ero.moveDown press enter h ero.moveLeft press enter …" at bounding box center [481, 109] width 167 height 93
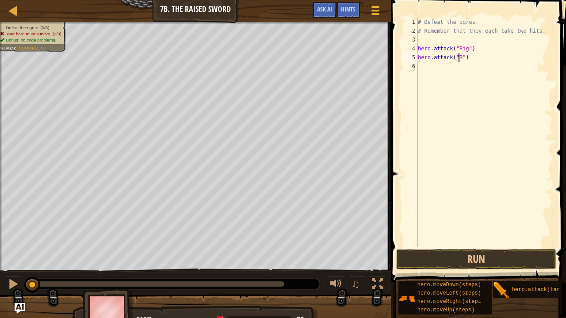
type textarea "hero.attack("Rig")"
click at [438, 66] on div "# Defeat the ogres. # Remember that they each take two hits. hero . attack ( "R…" at bounding box center [484, 141] width 137 height 247
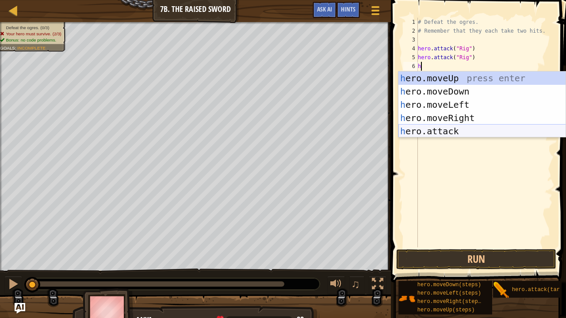
click at [451, 126] on div "h ero.moveUp press enter h ero.moveDown press enter h ero.moveLeft press enter …" at bounding box center [481, 118] width 167 height 93
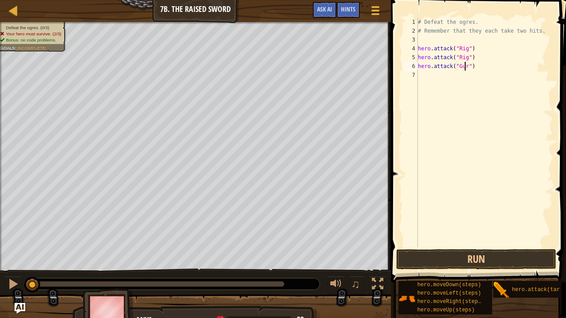
scroll to position [4, 4]
type textarea "hero.attack("Gurt")"
click at [448, 74] on div "# Defeat the ogres. # Remember that they each take two hits. hero . attack ( "R…" at bounding box center [484, 141] width 137 height 247
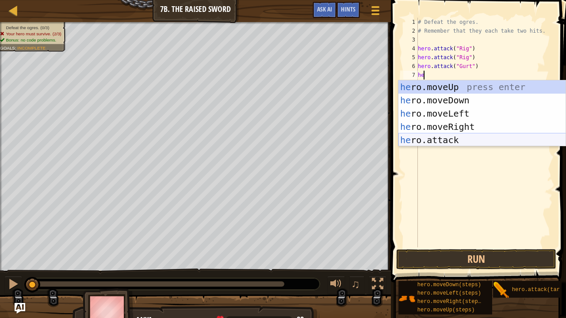
click at [462, 136] on div "he ro.moveUp press enter he ro.moveDown press enter he ro.moveLeft press enter …" at bounding box center [481, 126] width 167 height 93
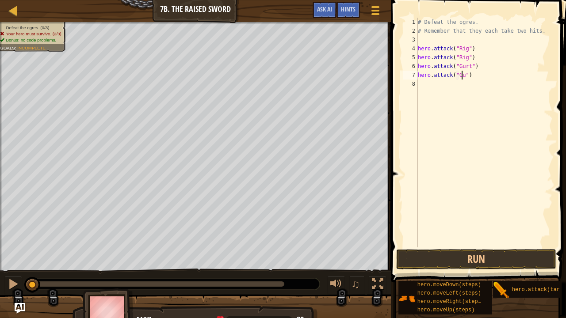
type textarea "hero.attack("Gurt")"
click at [436, 83] on div "# Defeat the ogres. # Remember that they each take two hits. hero . attack ( "R…" at bounding box center [484, 141] width 137 height 247
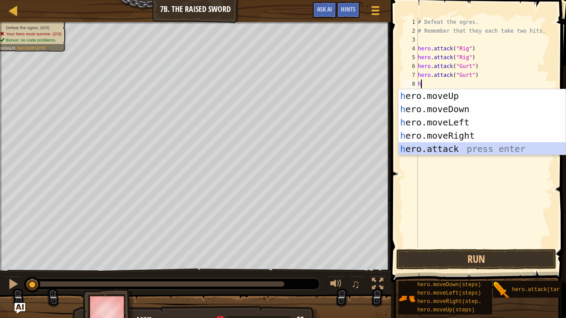
click at [449, 150] on div "h ero.moveUp press enter h ero.moveDown press enter h ero.moveLeft press enter …" at bounding box center [481, 135] width 167 height 93
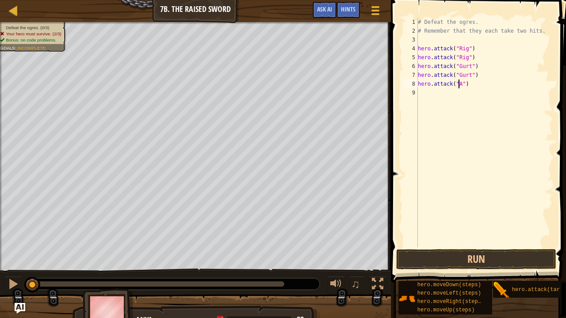
type textarea "hero.attack("Ack")"
click at [439, 92] on div "# Defeat the ogres. # Remember that they each take two hits. hero . attack ( "R…" at bounding box center [484, 141] width 137 height 247
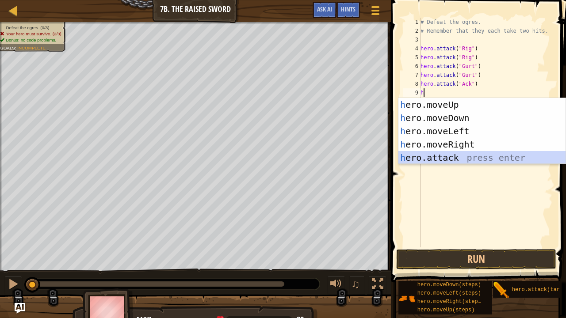
click at [450, 163] on div "h ero.moveUp press enter h ero.moveDown press enter h ero.moveLeft press enter …" at bounding box center [481, 144] width 167 height 93
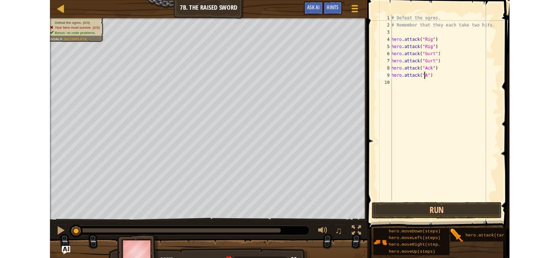
scroll to position [4, 4]
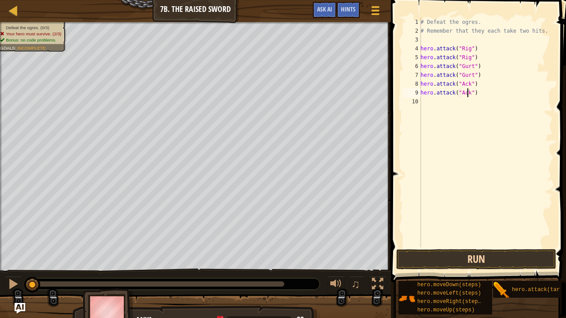
type textarea "hero.attack("Ack")"
click at [485, 255] on button "Run" at bounding box center [476, 259] width 160 height 20
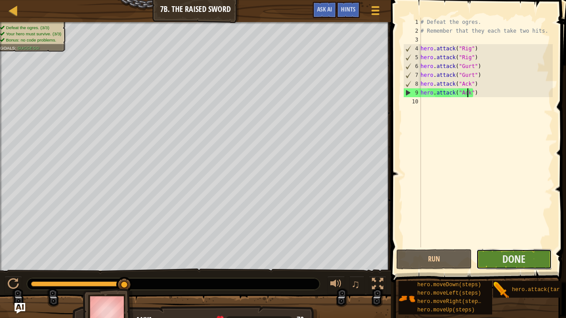
click at [500, 258] on button "Done" at bounding box center [514, 259] width 76 height 20
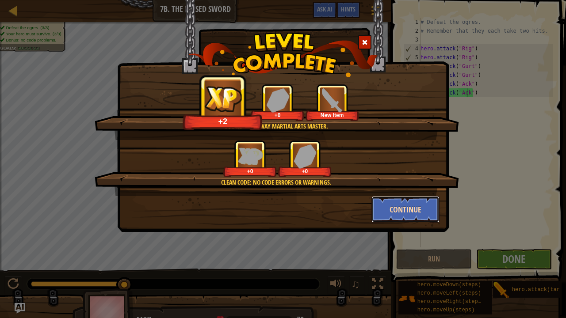
click at [416, 212] on button "Continue" at bounding box center [405, 209] width 68 height 27
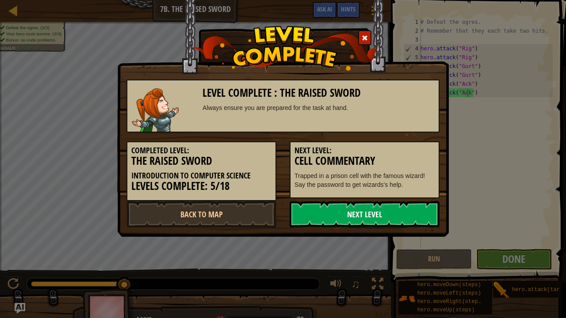
click at [319, 219] on link "Next Level" at bounding box center [364, 214] width 150 height 27
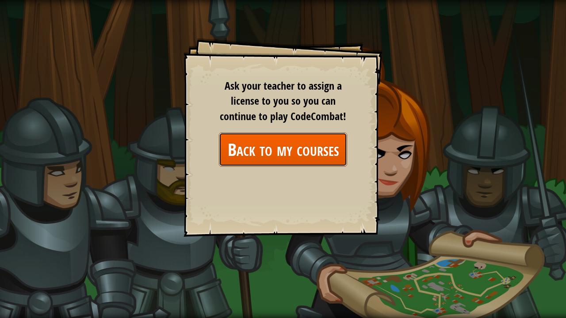
click at [341, 146] on link "Back to my courses" at bounding box center [283, 150] width 128 height 34
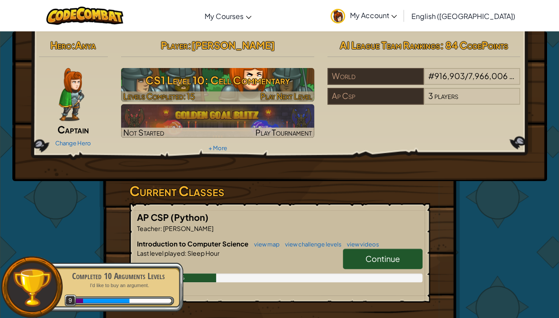
click at [262, 89] on h3 "CS1 Level 10: Cell Commentary" at bounding box center [217, 80] width 193 height 20
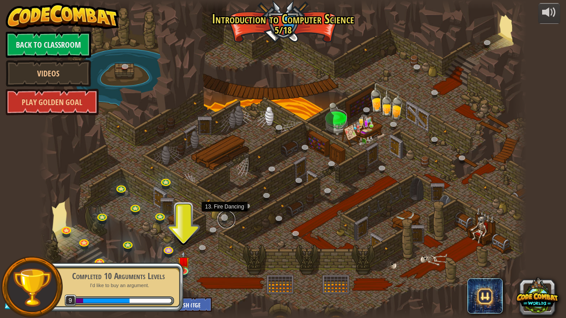
click at [223, 220] on link at bounding box center [226, 220] width 18 height 18
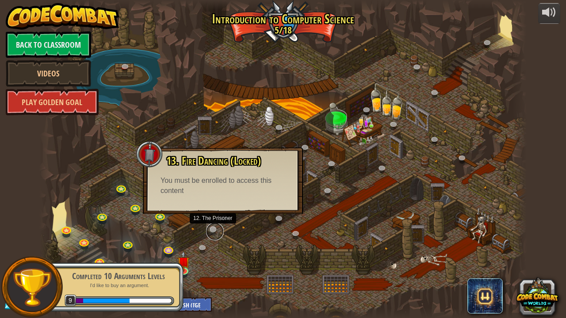
click at [213, 229] on link at bounding box center [215, 232] width 18 height 18
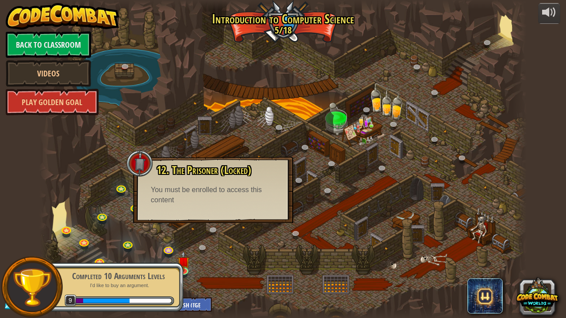
click at [206, 237] on div at bounding box center [282, 159] width 487 height 318
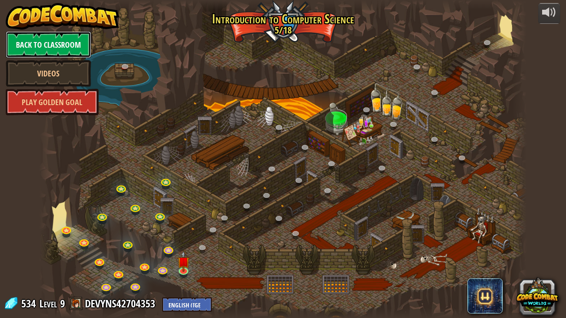
click at [66, 44] on link "Back to Classroom" at bounding box center [48, 44] width 85 height 27
